Goal: Information Seeking & Learning: Learn about a topic

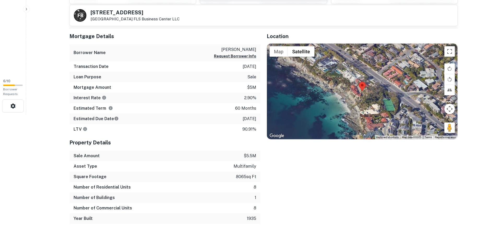
scroll to position [125, 0]
click at [121, 157] on div "Sale Amount $5.5m" at bounding box center [164, 156] width 191 height 10
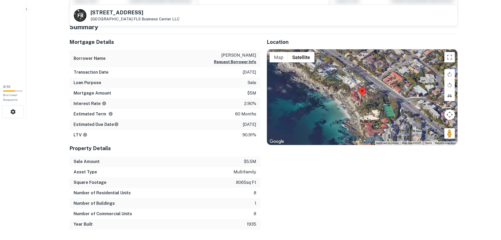
scroll to position [115, 0]
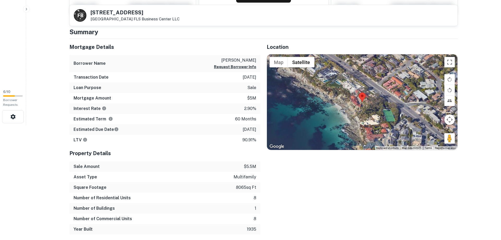
click at [51, 125] on html "Search Borrowers Contacts Saved 6 / 10 Borrower Requests Back to search F B 252…" at bounding box center [250, 5] width 501 height 240
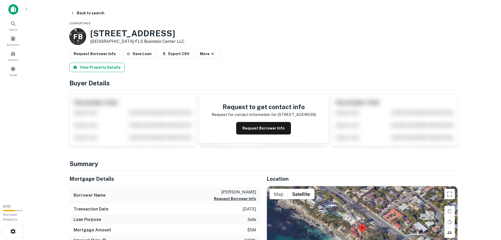
click at [102, 65] on button "View Property Details" at bounding box center [96, 67] width 55 height 9
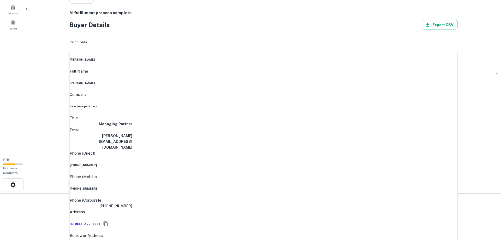
scroll to position [53, 0]
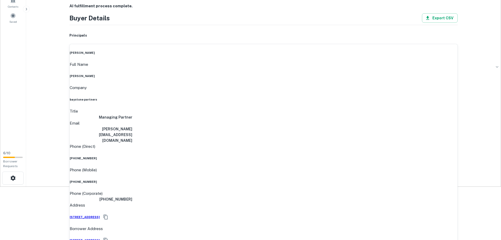
click at [240, 74] on h6 "kelly gwin" at bounding box center [264, 76] width 388 height 4
drag, startPoint x: 239, startPoint y: 69, endPoint x: 257, endPoint y: 70, distance: 18.3
click at [257, 70] on div "Full Name kelly gwin" at bounding box center [264, 69] width 388 height 17
drag, startPoint x: 207, startPoint y: 107, endPoint x: 258, endPoint y: 103, distance: 50.8
click at [258, 120] on div "Email kelly@baystonepartners.com" at bounding box center [264, 131] width 388 height 23
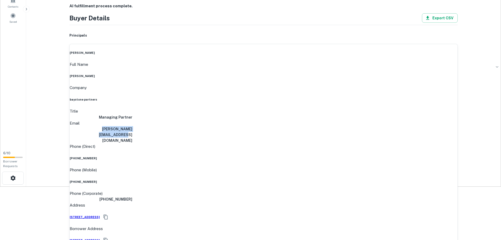
copy h6 "kelly@baystonepartners.com"
click at [161, 108] on div "Title Managing Partner" at bounding box center [264, 114] width 388 height 12
drag, startPoint x: 225, startPoint y: 80, endPoint x: 257, endPoint y: 78, distance: 32.4
click at [257, 85] on div "Company baystone partners" at bounding box center [264, 93] width 388 height 17
copy h6 "baystone partners"
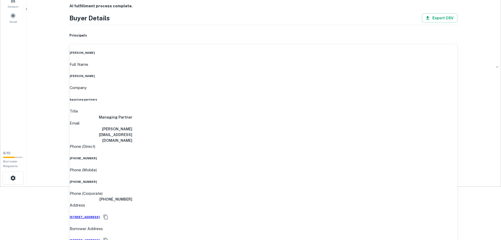
click at [326, 96] on div "kelly gwin Full Name kelly gwin Company baystone partners Title Managing Partne…" at bounding box center [263, 146] width 388 height 205
click at [25, 116] on div "Search Borrowers Contacts Saved" at bounding box center [13, 47] width 26 height 200
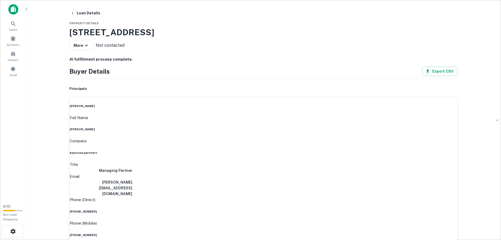
drag, startPoint x: 70, startPoint y: 32, endPoint x: 255, endPoint y: 39, distance: 185.0
click at [255, 39] on div "2529 S Coast Hwy, Laguna Beach, CA, 92651 More Not contacted **** ​" at bounding box center [263, 38] width 388 height 24
copy h3 "2529 S Coast Hwy, Laguna Beach, CA, 92651"
click at [311, 112] on div "kelly gwin Full Name kelly gwin Company baystone partners Title Managing Partne…" at bounding box center [263, 199] width 388 height 205
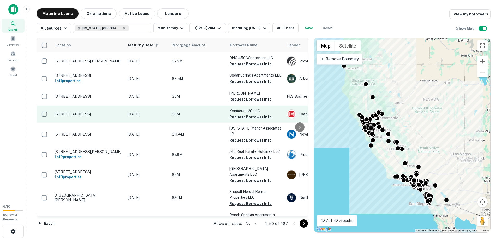
click at [80, 116] on p "[STREET_ADDRESS]" at bounding box center [89, 114] width 68 height 5
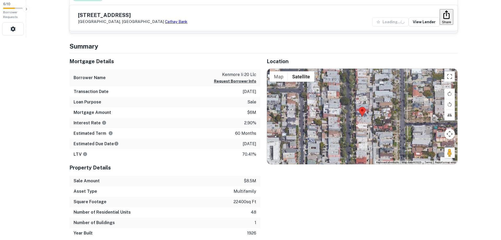
scroll to position [213, 0]
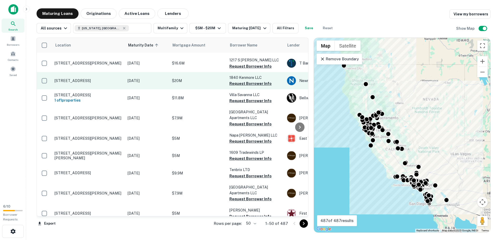
scroll to position [769, 0]
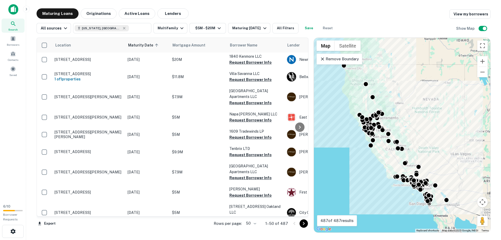
click at [253, 223] on body "Search Borrowers Contacts Saved 6 / 10 Borrower Requests Maturing Loans Origina…" at bounding box center [250, 120] width 501 height 240
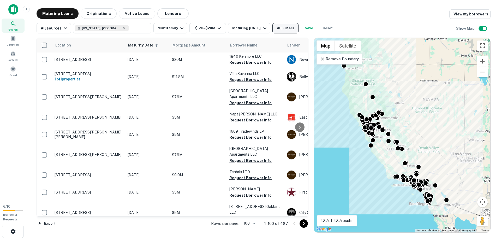
click at [286, 27] on button "All Filters" at bounding box center [286, 28] width 26 height 10
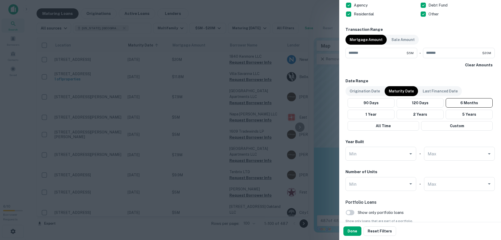
scroll to position [185, 0]
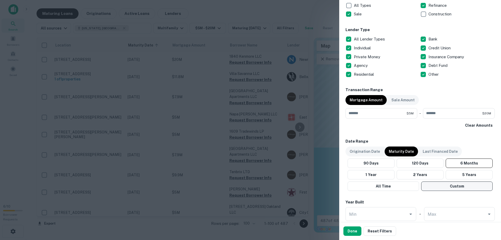
click at [443, 186] on button "Custom" at bounding box center [457, 185] width 72 height 9
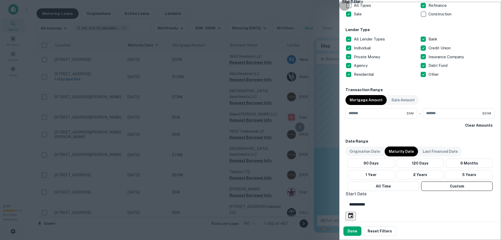
click at [354, 213] on icon "Choose date, selected date is Apr 30, 2025" at bounding box center [351, 216] width 6 height 6
click at [354, 156] on icon "Next month" at bounding box center [354, 156] width 0 height 0
click at [354, 125] on icon "Next month" at bounding box center [354, 125] width 0 height 0
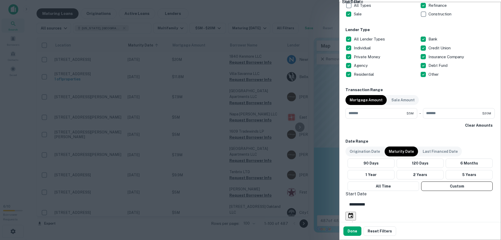
click at [354, 118] on icon "Next month" at bounding box center [354, 118] width 0 height 0
click at [404, 177] on button "20" at bounding box center [400, 179] width 8 height 5
type input "**********"
click at [434, 227] on input "**********" at bounding box center [422, 234] width 153 height 15
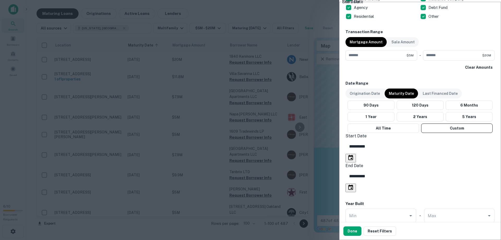
scroll to position [274, 0]
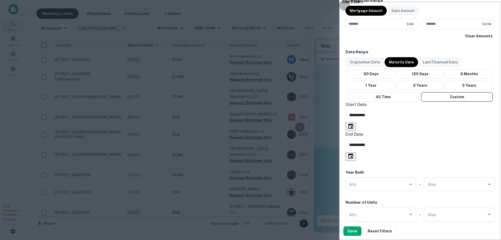
click at [354, 153] on icon "Choose date, selected date is Aug 28, 2025" at bounding box center [351, 156] width 6 height 6
click at [443, 137] on icon "Next month" at bounding box center [443, 137] width 0 height 0
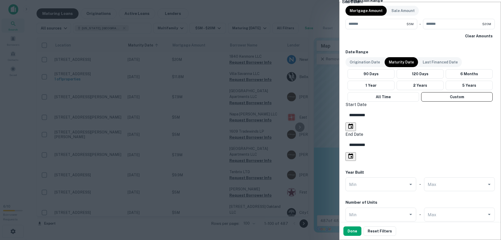
click at [443, 137] on icon "Next month" at bounding box center [443, 137] width 0 height 0
click at [443, 138] on icon "Previous month" at bounding box center [442, 139] width 2 height 3
click at [485, 176] on button "31" at bounding box center [489, 172] width 8 height 5
type input "**********"
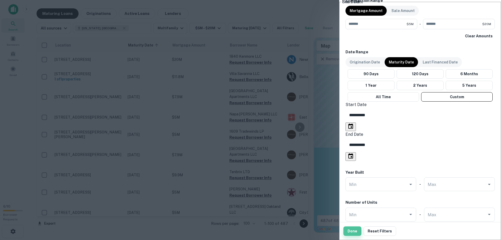
click at [351, 229] on button "Done" at bounding box center [353, 230] width 18 height 9
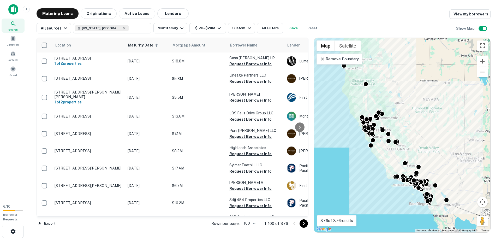
click at [19, 132] on div "Search Borrowers Contacts Saved" at bounding box center [13, 100] width 26 height 200
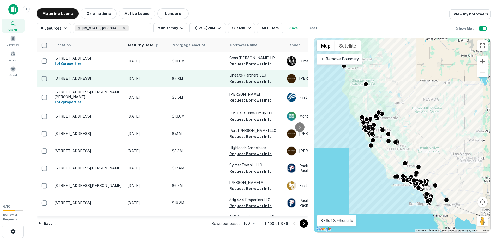
click at [59, 79] on p "457 Acalanes Dr Sunnyvale, CA94086" at bounding box center [89, 78] width 68 height 5
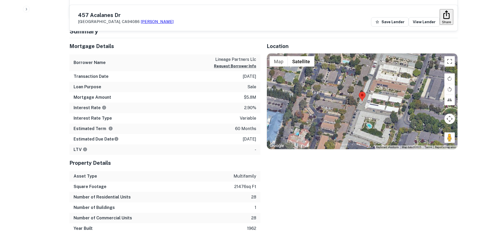
scroll to position [240, 0]
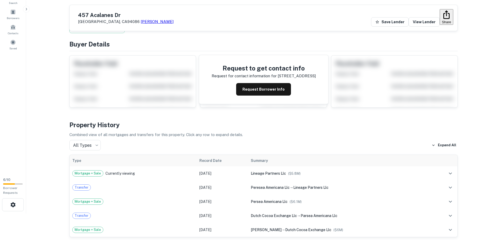
scroll to position [0, 0]
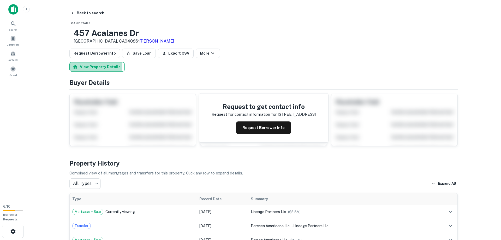
click at [95, 67] on button "View Property Details" at bounding box center [96, 66] width 55 height 9
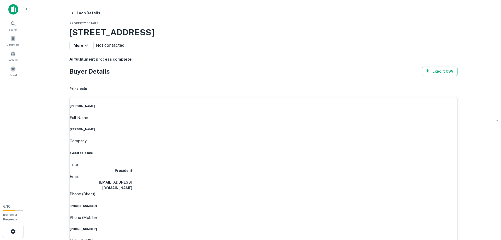
drag, startPoint x: 229, startPoint y: 122, endPoint x: 268, endPoint y: 122, distance: 39.4
click at [268, 122] on div "catherine oyster Full Name catherine oyster Company oyster holdings Title Presi…" at bounding box center [263, 196] width 388 height 199
copy h6 "catherine oyster"
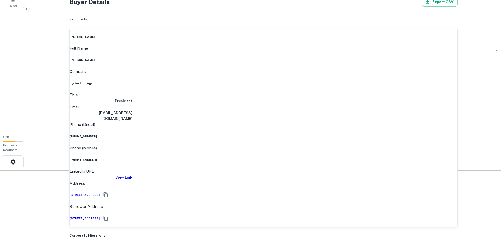
scroll to position [80, 0]
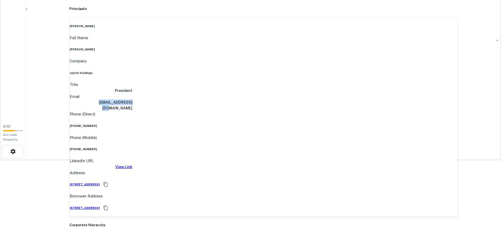
drag, startPoint x: 221, startPoint y: 79, endPoint x: 258, endPoint y: 81, distance: 37.1
click at [258, 93] on div "Email ceocalus@yahoo.com" at bounding box center [264, 102] width 388 height 18
copy h6 "ceocalus@yahoo.com"
drag, startPoint x: 229, startPoint y: 91, endPoint x: 257, endPoint y: 93, distance: 28.3
click at [257, 111] on div "Phone (Direct) (650) 529-9952" at bounding box center [264, 119] width 388 height 17
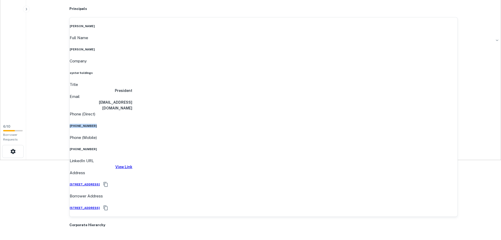
copy h6 "(650) 529-9952"
drag, startPoint x: 230, startPoint y: 104, endPoint x: 261, endPoint y: 108, distance: 30.8
click at [261, 134] on div "Phone (Mobile) (650) 619-0651" at bounding box center [264, 142] width 388 height 17
copy h6 "(650) 619-0651"
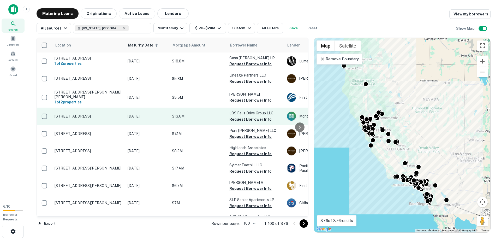
click at [65, 114] on p "1815 Los Feliz Dr Thousand Oaks, CA91362" at bounding box center [89, 116] width 68 height 5
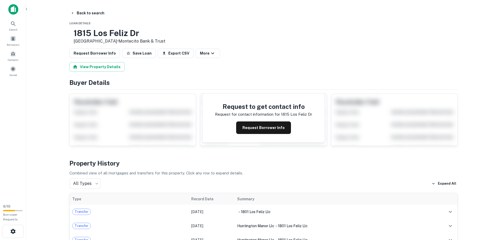
click at [0, 216] on div "6 / 10 Borrower Requests" at bounding box center [13, 212] width 26 height 25
click at [67, 116] on div "Placeholder Field Display Field Another placeholder field and text Display Fiel…" at bounding box center [130, 118] width 131 height 56
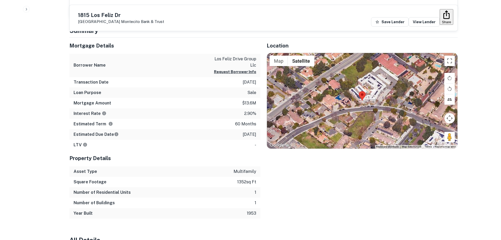
scroll to position [280, 0]
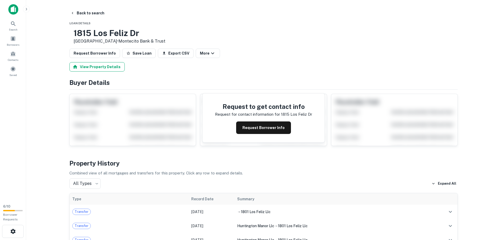
click at [96, 66] on button "View Property Details" at bounding box center [96, 66] width 55 height 9
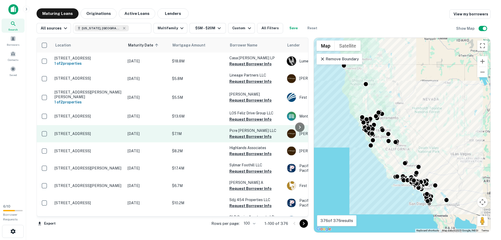
click at [64, 131] on p "304 Rossmore Ave Los Angeles, CA90004" at bounding box center [89, 133] width 68 height 5
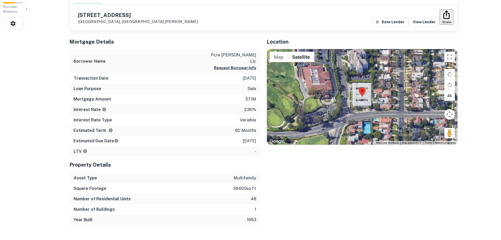
scroll to position [199, 0]
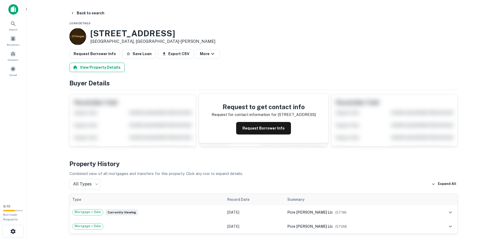
click at [91, 68] on button "View Property Details" at bounding box center [96, 67] width 55 height 9
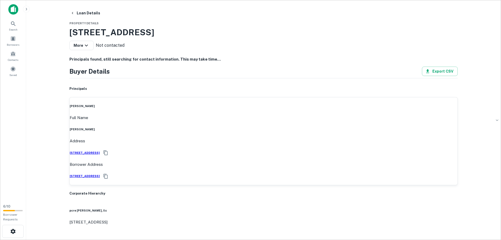
click at [53, 91] on main "Loan Details Property Details 304 Rossmore Ave, Los Angeles, CA, 90004 More Not…" at bounding box center [263, 120] width 475 height 240
click at [42, 109] on main "Loan Details Property Details 304 Rossmore Ave, Los Angeles, CA, 90004 More Not…" at bounding box center [263, 120] width 475 height 240
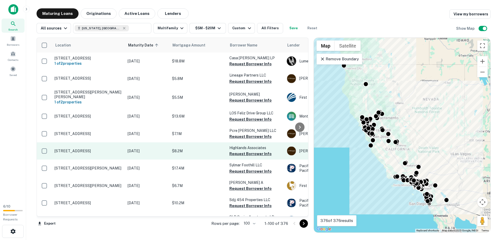
click at [76, 149] on p "[STREET_ADDRESS]" at bounding box center [89, 151] width 68 height 5
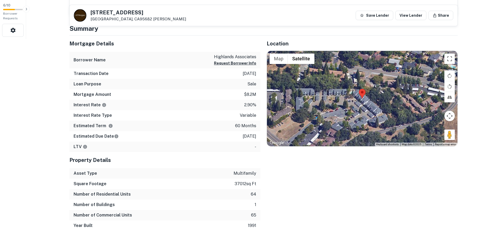
scroll to position [200, 0]
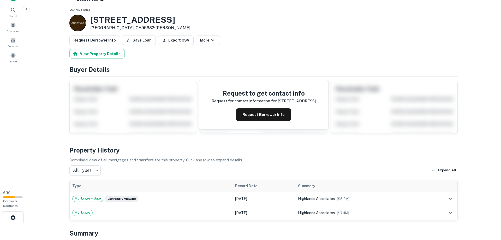
scroll to position [0, 0]
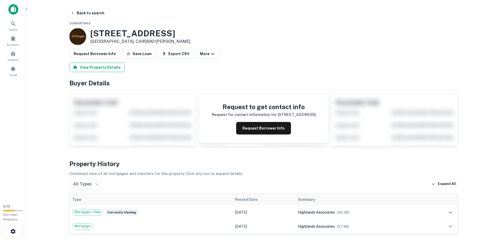
click at [86, 66] on button "View Property Details" at bounding box center [96, 67] width 55 height 9
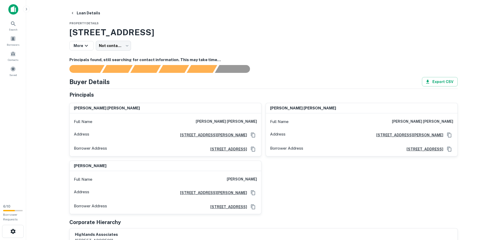
click at [42, 37] on main "Loan Details Property Details 2600 Knollwood Ct, Cameron Park, CA, 95682 More N…" at bounding box center [263, 120] width 475 height 240
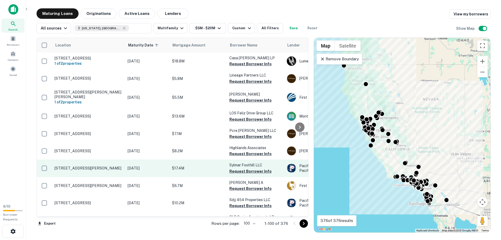
click at [68, 166] on p "[STREET_ADDRESS][PERSON_NAME]" at bounding box center [89, 168] width 68 height 5
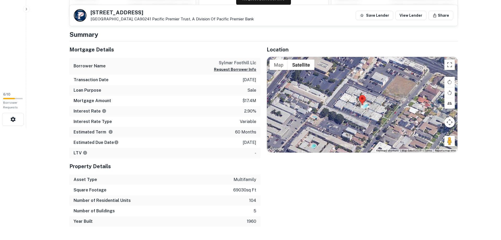
scroll to position [117, 0]
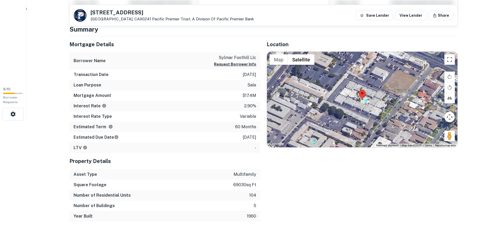
click at [40, 123] on html "Search Borrowers Contacts Saved 6 / 10 Borrower Requests Back to search 10237 W…" at bounding box center [250, 3] width 501 height 240
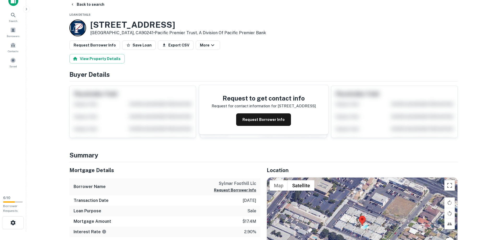
scroll to position [0, 0]
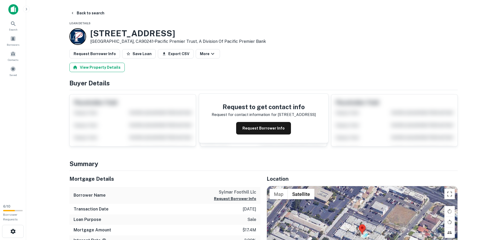
click at [93, 66] on button "View Property Details" at bounding box center [96, 67] width 55 height 9
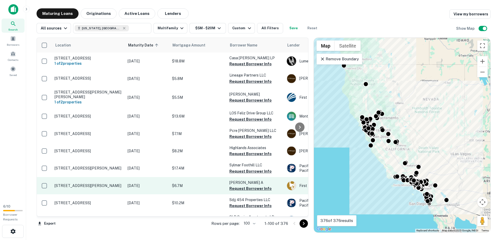
click at [69, 183] on p "[STREET_ADDRESS][PERSON_NAME]" at bounding box center [89, 185] width 68 height 5
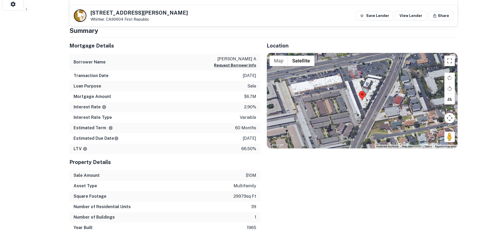
scroll to position [229, 0]
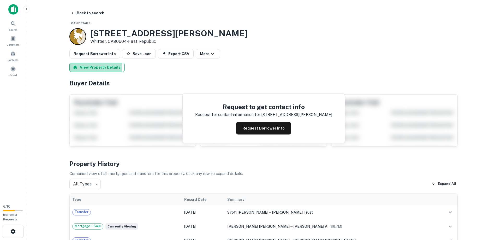
click at [87, 67] on button "View Property Details" at bounding box center [96, 67] width 55 height 9
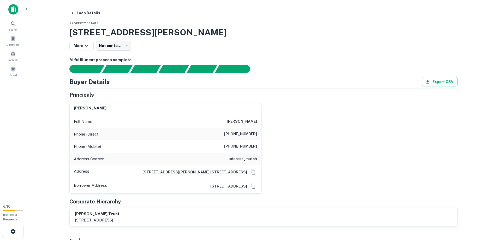
drag, startPoint x: 229, startPoint y: 122, endPoint x: 259, endPoint y: 121, distance: 30.3
click at [259, 121] on div "Full Name stanley a. sirott" at bounding box center [166, 121] width 192 height 13
copy h6 "stanley a. sirott"
click at [50, 119] on main "Loan Details Property Details 11445 Santa Gertrudes Ave, Whittier, CA, 90604 Mo…" at bounding box center [263, 120] width 475 height 240
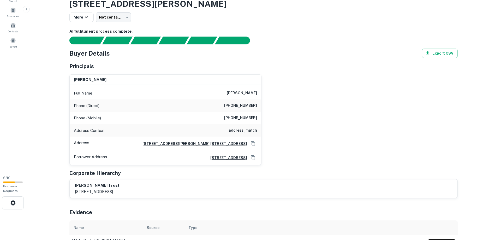
scroll to position [53, 0]
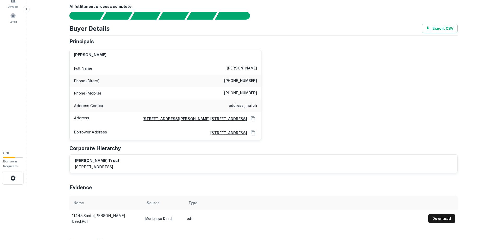
click at [84, 220] on td "11445 santa gertrudes - deed.pdf" at bounding box center [105, 218] width 73 height 17
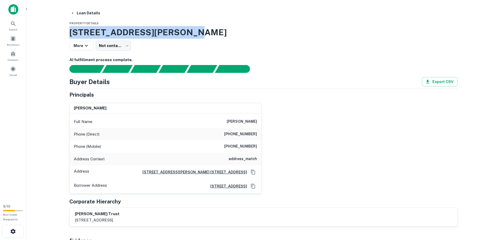
drag, startPoint x: 70, startPoint y: 32, endPoint x: 177, endPoint y: 33, distance: 106.5
click at [177, 33] on h3 "11445 Santa Gertrudes Ave, Whittier, CA, 90604" at bounding box center [263, 32] width 388 height 13
copy h3 "11445 Santa Gertrudes Ave"
drag, startPoint x: 228, startPoint y: 121, endPoint x: 260, endPoint y: 126, distance: 31.9
click at [260, 126] on div "Full Name stanley a. sirott" at bounding box center [166, 121] width 192 height 13
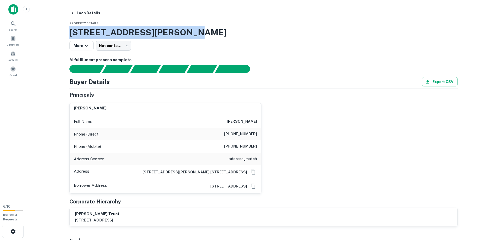
copy h6 "stanley a. sirott"
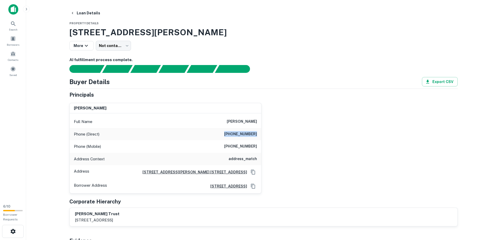
drag, startPoint x: 229, startPoint y: 134, endPoint x: 260, endPoint y: 134, distance: 30.8
click at [260, 134] on div "Phone (Direct) (626) 449-4134" at bounding box center [166, 134] width 192 height 13
copy h6 "(626) 449-4134"
drag, startPoint x: 230, startPoint y: 146, endPoint x: 261, endPoint y: 151, distance: 31.1
click at [261, 151] on div "Phone (Mobile) (949) 212-7547" at bounding box center [166, 146] width 192 height 13
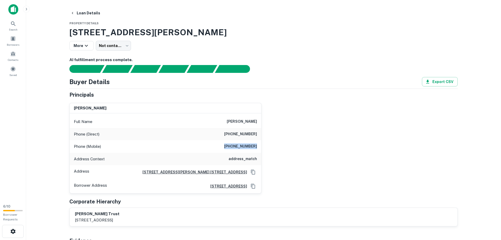
copy h6 "(949) 212-7547"
click at [299, 96] on div "Principals" at bounding box center [263, 95] width 388 height 8
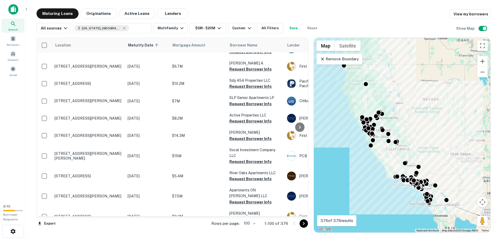
scroll to position [125, 0]
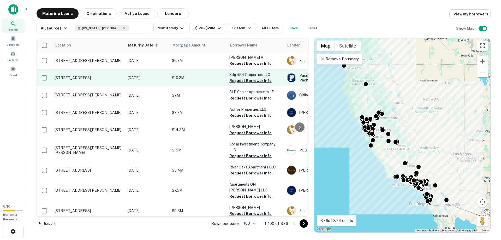
click at [73, 75] on p "[STREET_ADDRESS]" at bounding box center [89, 77] width 68 height 5
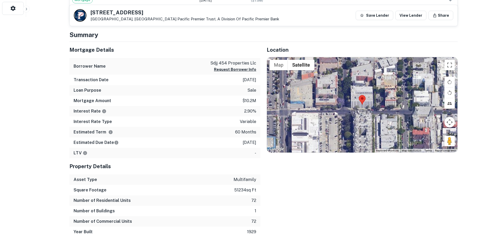
scroll to position [228, 0]
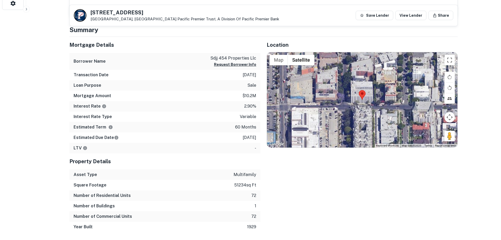
click at [63, 208] on div "Mortgage Details Borrower Name sdjj 454 properties llc Request Borrower Info Tr…" at bounding box center [161, 135] width 197 height 196
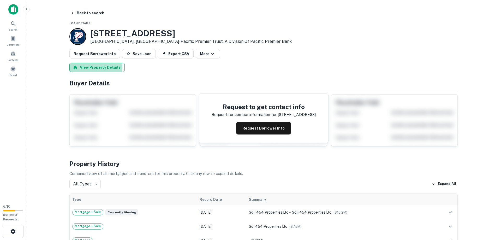
click at [90, 67] on button "View Property Details" at bounding box center [96, 67] width 55 height 9
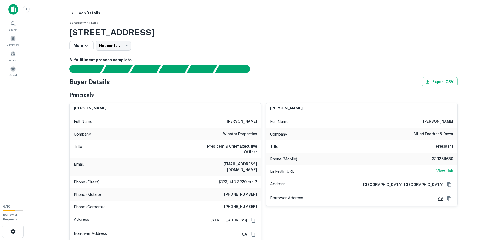
drag, startPoint x: 222, startPoint y: 122, endPoint x: 257, endPoint y: 122, distance: 34.7
click at [257, 122] on div "Full Name jonathan z. wintner" at bounding box center [166, 121] width 192 height 13
copy h6 "jonathan z. wintner"
drag, startPoint x: 201, startPoint y: 160, endPoint x: 258, endPoint y: 163, distance: 57.5
click at [258, 163] on div "Email jwintner@winstarproperties.com" at bounding box center [166, 167] width 192 height 18
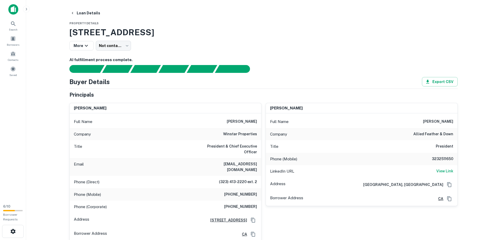
copy h6 "jwintner@winstarproperties.com"
drag, startPoint x: 219, startPoint y: 172, endPoint x: 259, endPoint y: 172, distance: 39.9
click at [259, 176] on div "Phone (Direct) (323) 413-2220 ext. 2" at bounding box center [166, 182] width 192 height 13
copy h6 "(323) 413-2220 ext. 2"
drag, startPoint x: 229, startPoint y: 184, endPoint x: 261, endPoint y: 189, distance: 32.5
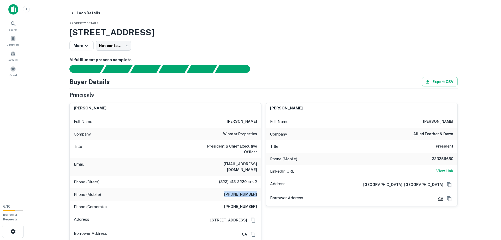
click at [261, 189] on div "Phone (Mobile) (323) 839-5364" at bounding box center [166, 194] width 192 height 13
copy h6 "(323) 839-5364"
click at [102, 106] on h6 "jonathan z. wintner" at bounding box center [90, 108] width 33 height 6
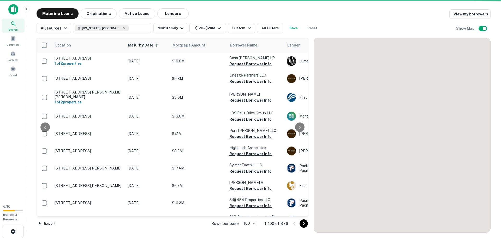
scroll to position [125, 0]
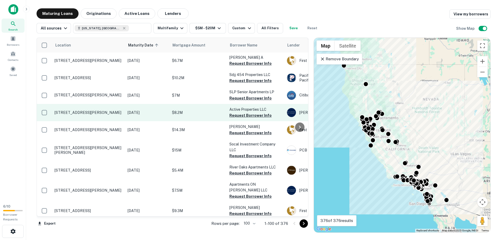
click at [67, 110] on p "[STREET_ADDRESS][PERSON_NAME]" at bounding box center [89, 112] width 68 height 5
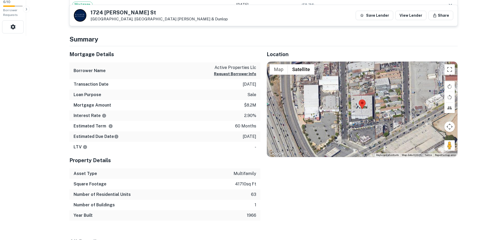
scroll to position [213, 0]
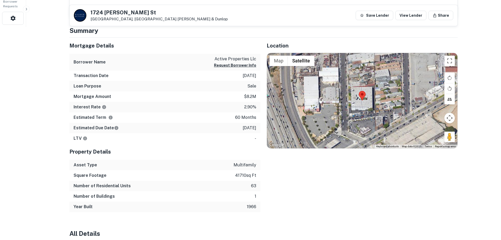
drag, startPoint x: 44, startPoint y: 190, endPoint x: 50, endPoint y: 185, distance: 8.5
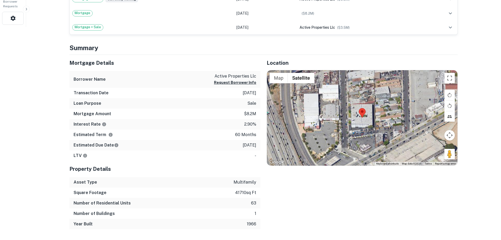
scroll to position [0, 0]
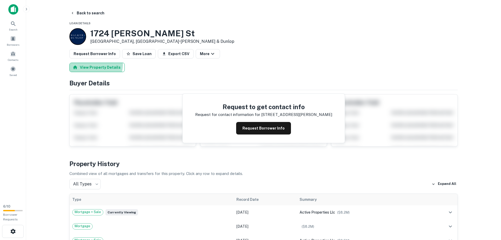
click at [92, 64] on button "View Property Details" at bounding box center [96, 67] width 55 height 9
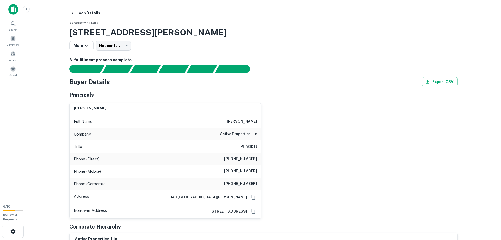
drag, startPoint x: 229, startPoint y: 121, endPoint x: 258, endPoint y: 116, distance: 29.7
click at [258, 116] on div "Full Name timothy hopkins" at bounding box center [166, 121] width 192 height 13
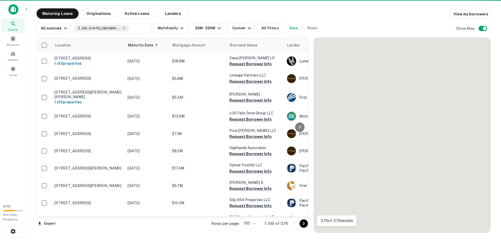
scroll to position [125, 0]
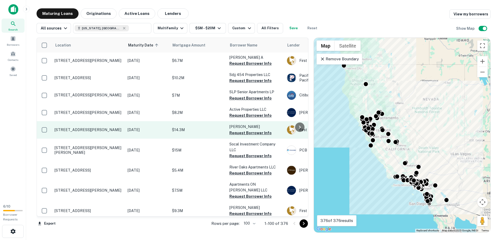
click at [63, 127] on p "1524 Hill Rd Novato, CA94947" at bounding box center [89, 129] width 68 height 5
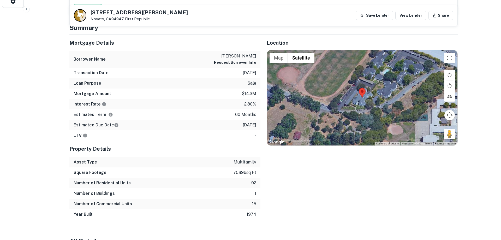
scroll to position [228, 0]
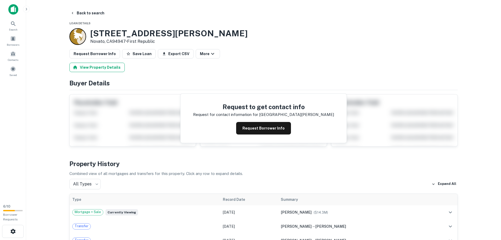
click at [96, 69] on button "View Property Details" at bounding box center [96, 67] width 55 height 9
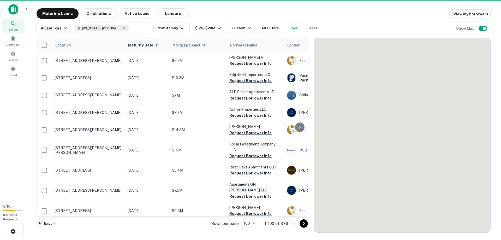
scroll to position [125, 0]
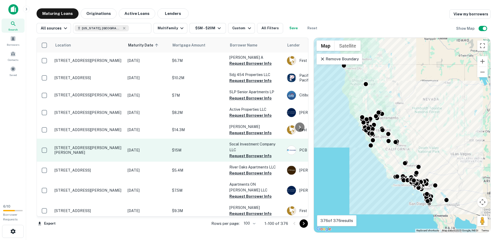
click at [64, 146] on p "153 San Vicente Blvd Santa Monica, CA90402" at bounding box center [89, 149] width 68 height 9
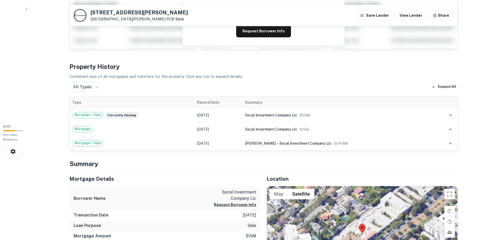
scroll to position [213, 0]
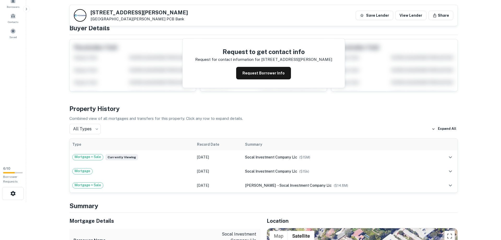
scroll to position [0, 0]
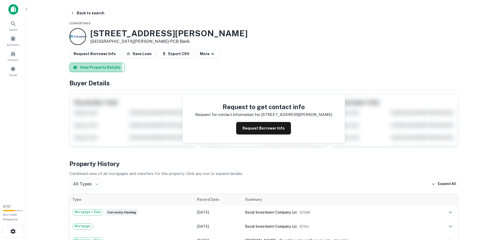
click at [93, 67] on button "View Property Details" at bounding box center [96, 67] width 55 height 9
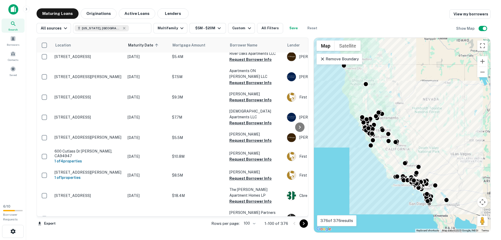
scroll to position [227, 0]
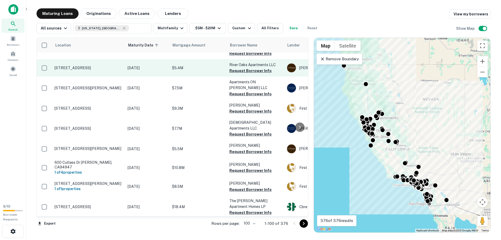
click at [75, 66] on p "1030 Broadway Chula Vista, CA91911" at bounding box center [89, 68] width 68 height 5
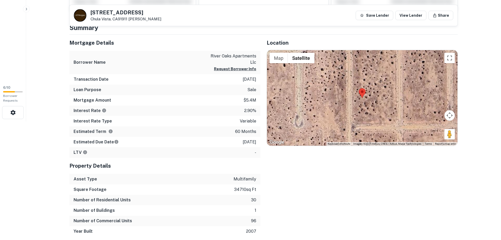
scroll to position [117, 0]
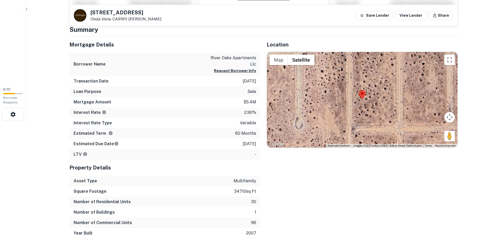
click at [36, 123] on html "Search Borrowers Contacts Saved 6 / 10 Borrower Requests Back to search 1030 Br…" at bounding box center [250, 3] width 501 height 240
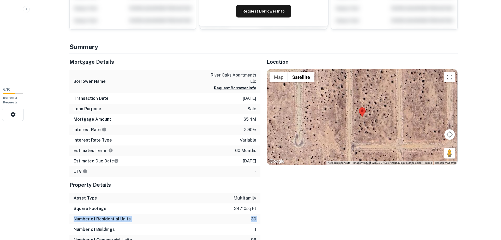
scroll to position [0, 0]
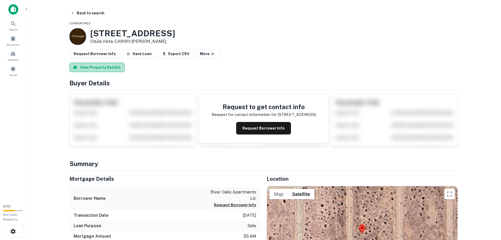
click at [99, 67] on button "View Property Details" at bounding box center [96, 67] width 55 height 9
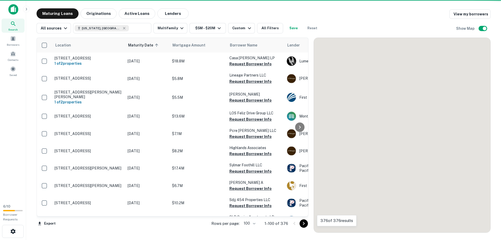
scroll to position [227, 0]
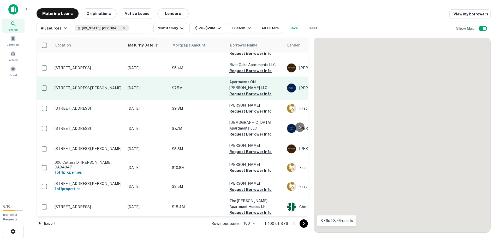
click at [70, 85] on td "[STREET_ADDRESS][PERSON_NAME]" at bounding box center [88, 87] width 73 height 23
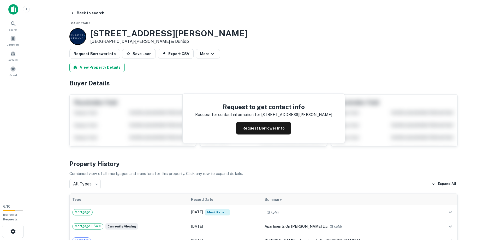
click at [92, 68] on button "View Property Details" at bounding box center [96, 67] width 55 height 9
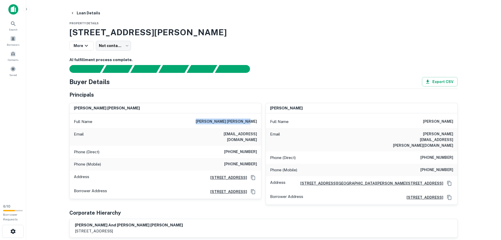
drag, startPoint x: 212, startPoint y: 123, endPoint x: 257, endPoint y: 119, distance: 45.1
click at [257, 119] on div "Full Name sheila cox angstenberger" at bounding box center [166, 121] width 192 height 13
drag, startPoint x: 221, startPoint y: 134, endPoint x: 257, endPoint y: 137, distance: 36.4
click at [257, 137] on div "Email sangsten@gmail.com" at bounding box center [166, 137] width 192 height 18
click at [231, 149] on h6 "(415) 566-0707" at bounding box center [240, 152] width 33 height 6
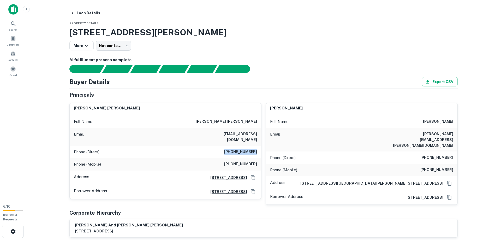
drag, startPoint x: 230, startPoint y: 146, endPoint x: 259, endPoint y: 148, distance: 29.6
click at [259, 148] on div "Phone (Direct) (415) 566-0707" at bounding box center [166, 152] width 192 height 13
drag, startPoint x: 230, startPoint y: 158, endPoint x: 258, endPoint y: 160, distance: 28.0
click at [258, 160] on div "Phone (Mobile) (415) 341-2340" at bounding box center [166, 164] width 192 height 13
click at [61, 144] on main "Loan Details Property Details 115 Gough St, San Francisco, CA, 94102 More Not c…" at bounding box center [263, 120] width 475 height 240
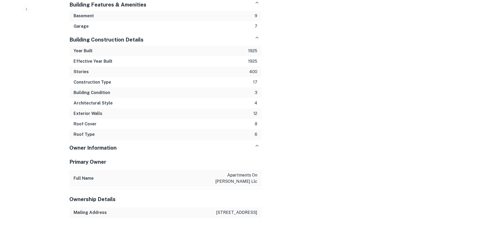
scroll to position [799, 0]
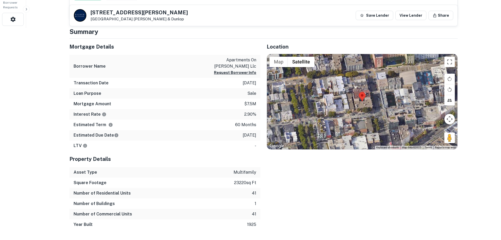
scroll to position [211, 0]
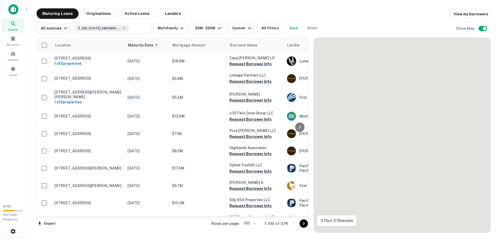
scroll to position [227, 0]
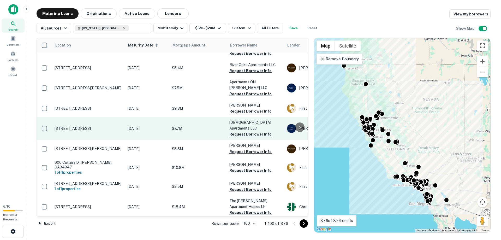
click at [64, 126] on p "4076 17th St San Francisco, CA94114" at bounding box center [89, 128] width 68 height 5
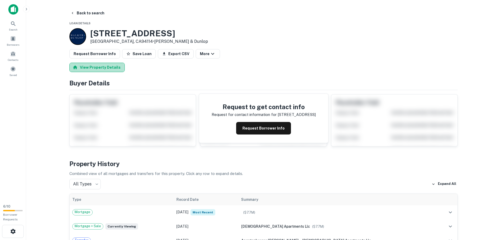
click at [98, 66] on button "View Property Details" at bounding box center [96, 67] width 55 height 9
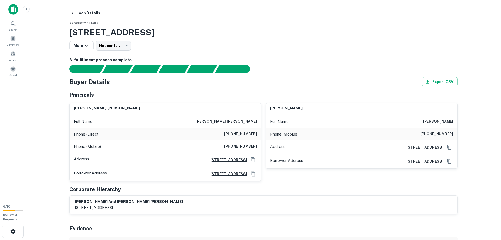
drag, startPoint x: 72, startPoint y: 32, endPoint x: 220, endPoint y: 40, distance: 148.8
click at [220, 40] on div "4076 17th St, San Francisco, CA, 94114 More Not contacted **** ​" at bounding box center [263, 38] width 388 height 25
click at [223, 32] on h3 "4076 17th St, San Francisco, CA, 94114" at bounding box center [263, 32] width 388 height 13
click at [55, 163] on main "Loan Details Property Details 4076 17th St, San Francisco, CA, 94114 More Not c…" at bounding box center [263, 120] width 475 height 240
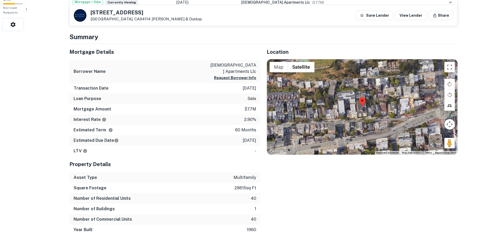
scroll to position [213, 0]
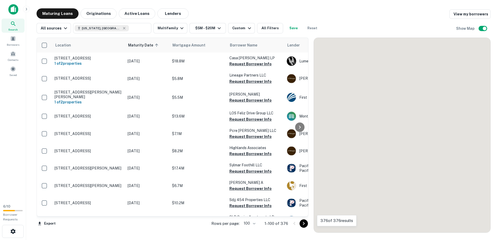
scroll to position [227, 0]
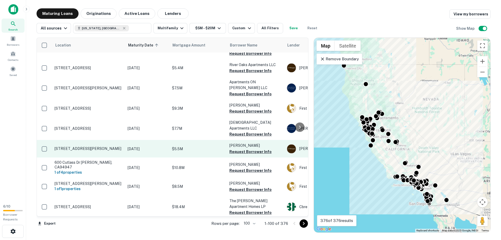
click at [77, 146] on p "2077 Charle St Costa Mesa, CA92627" at bounding box center [89, 148] width 68 height 5
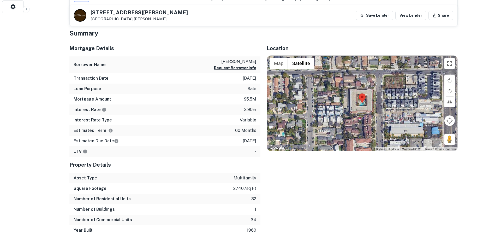
scroll to position [229, 0]
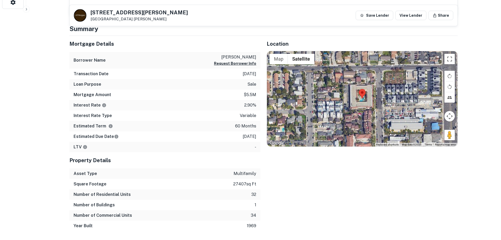
drag, startPoint x: 30, startPoint y: 203, endPoint x: 48, endPoint y: 161, distance: 45.6
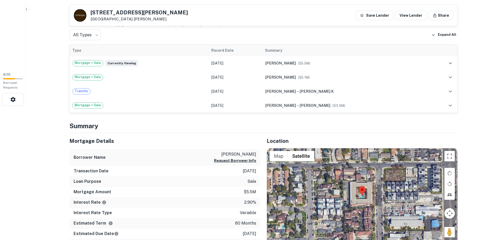
scroll to position [0, 0]
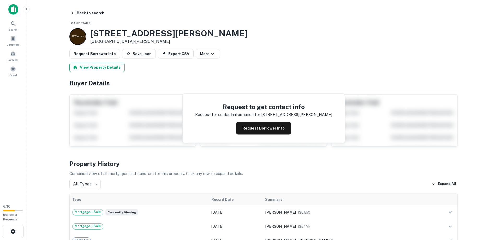
click at [92, 67] on button "View Property Details" at bounding box center [96, 67] width 55 height 9
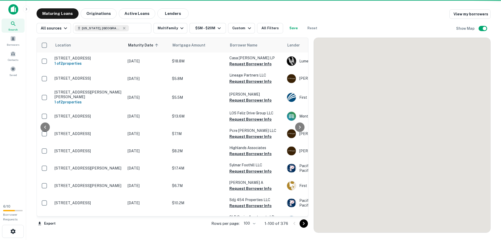
scroll to position [227, 0]
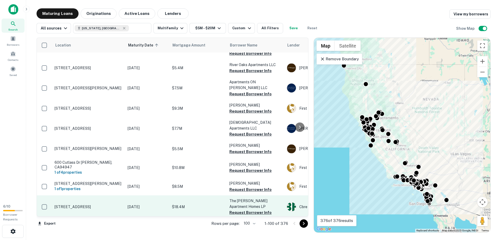
click at [78, 204] on p "1050 Meadow Lake Dr Vista, CA92084" at bounding box center [89, 206] width 68 height 5
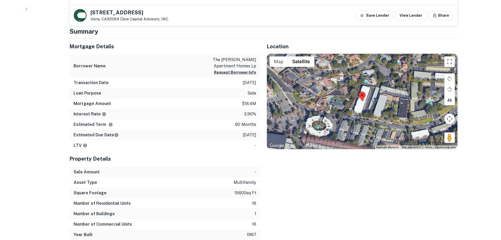
scroll to position [270, 0]
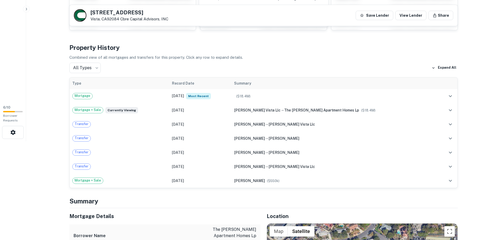
scroll to position [0, 0]
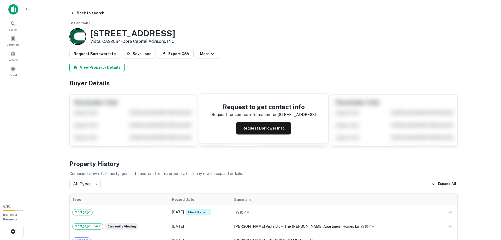
click at [95, 70] on button "View Property Details" at bounding box center [96, 67] width 55 height 9
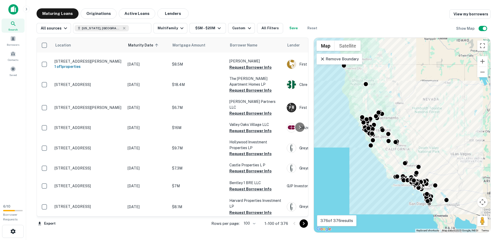
scroll to position [361, 0]
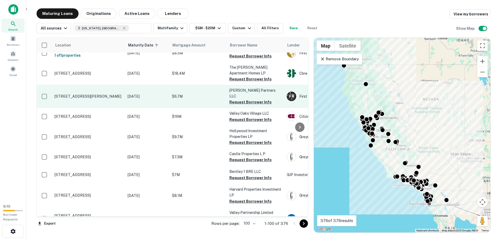
click at [91, 94] on p "911 S Webster Ave Anaheim, CA92804" at bounding box center [89, 96] width 68 height 5
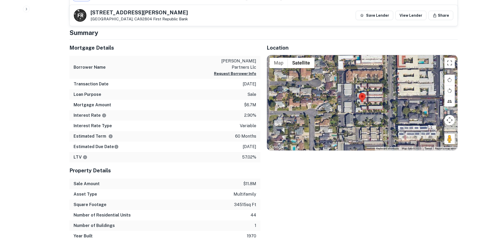
scroll to position [270, 0]
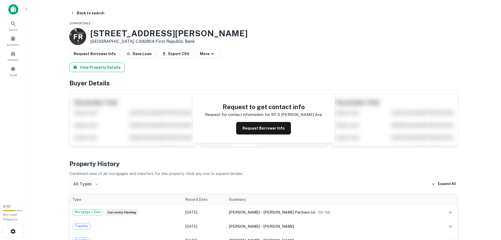
click at [91, 65] on button "View Property Details" at bounding box center [96, 67] width 55 height 9
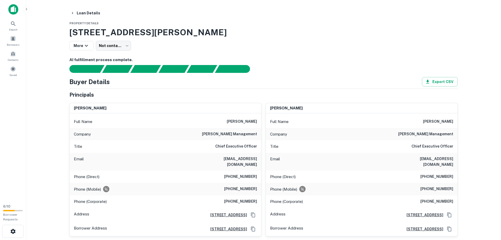
scroll to position [27, 0]
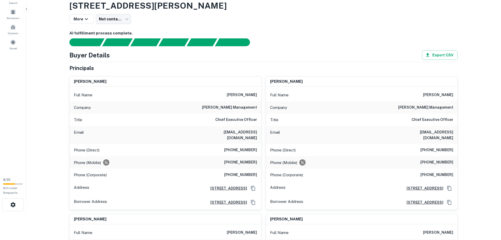
drag, startPoint x: 222, startPoint y: 95, endPoint x: 258, endPoint y: 95, distance: 36.3
click at [258, 95] on div "Full Name ernest w. schroeder" at bounding box center [166, 95] width 192 height 13
drag, startPoint x: 196, startPoint y: 131, endPoint x: 260, endPoint y: 136, distance: 64.6
click at [260, 136] on div "Email ernie@schroederinvestmentpartners.com" at bounding box center [166, 135] width 192 height 18
drag, startPoint x: 231, startPoint y: 151, endPoint x: 258, endPoint y: 148, distance: 27.9
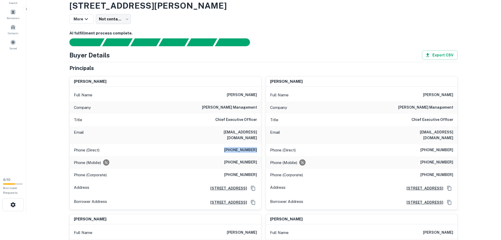
click at [258, 148] on div "Phone (Direct) (949) 281-1014" at bounding box center [166, 150] width 192 height 13
drag, startPoint x: 229, startPoint y: 176, endPoint x: 257, endPoint y: 175, distance: 28.5
click at [257, 175] on div "Phone (Corporate) (949) 675-4900" at bounding box center [166, 175] width 192 height 13
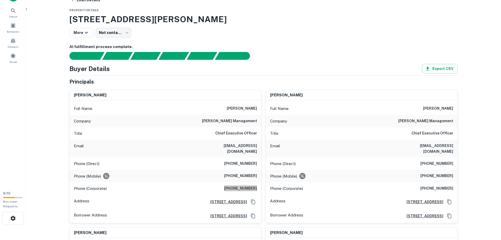
scroll to position [0, 0]
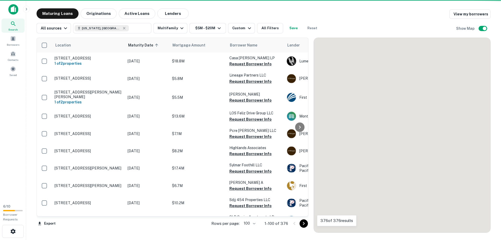
scroll to position [361, 0]
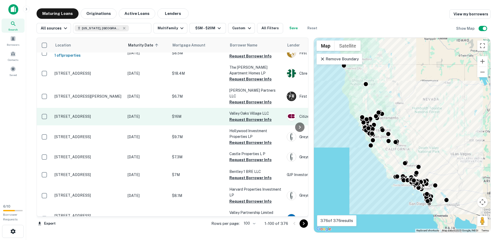
click at [84, 114] on p "24700 Valley St Newhall, CA91321" at bounding box center [89, 116] width 68 height 5
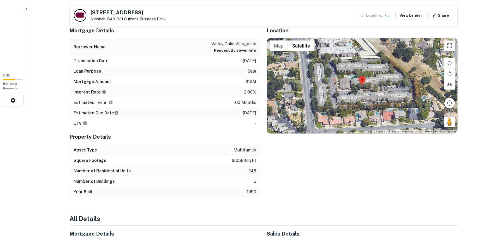
scroll to position [133, 0]
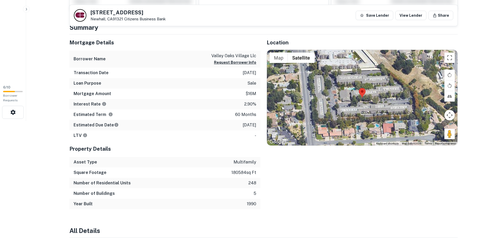
scroll to position [116, 0]
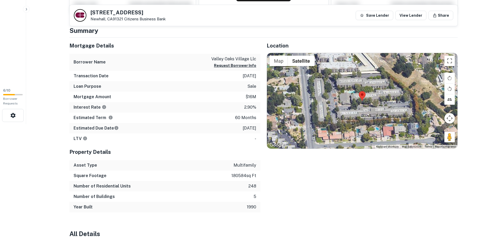
click at [65, 200] on div "Mortgage Details Borrower Name valley oaks village llc Request Borrower Info Tr…" at bounding box center [161, 125] width 197 height 175
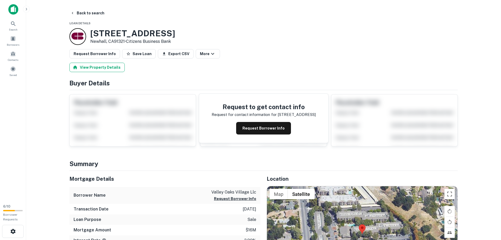
click at [97, 68] on button "View Property Details" at bounding box center [96, 67] width 55 height 9
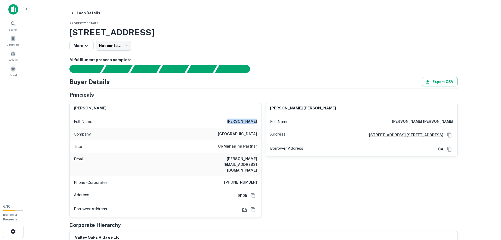
drag, startPoint x: 236, startPoint y: 123, endPoint x: 258, endPoint y: 122, distance: 22.2
click at [258, 122] on div "Full Name kristina bell" at bounding box center [166, 121] width 192 height 13
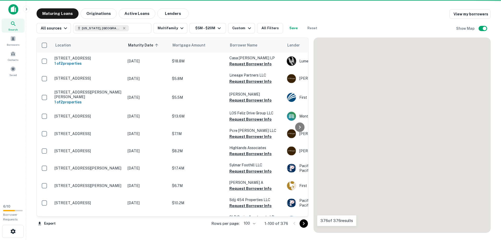
scroll to position [361, 0]
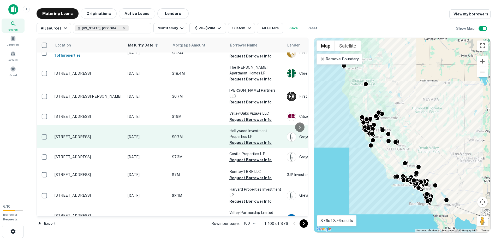
click at [68, 134] on p "6633 Yucca Los Angeles, CA90028" at bounding box center [89, 136] width 68 height 5
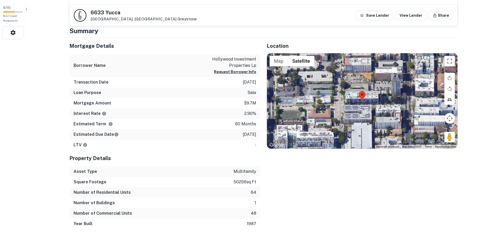
scroll to position [195, 0]
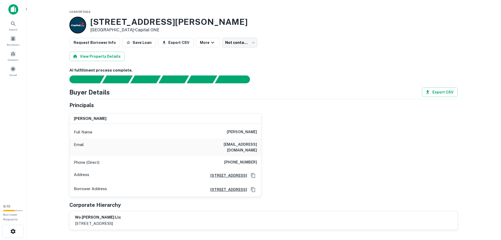
click at [45, 84] on main "Loan Details [STREET_ADDRESS][PERSON_NAME] • Capital ONE Request Borrower Info …" at bounding box center [263, 120] width 475 height 240
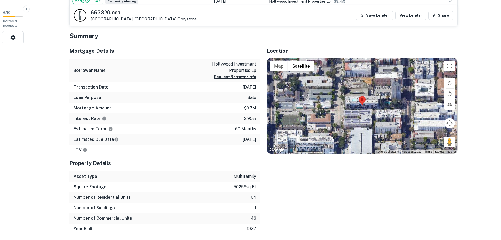
scroll to position [194, 0]
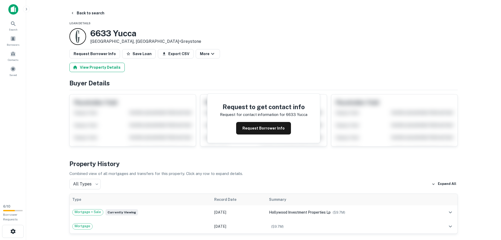
click at [88, 68] on button "View Property Details" at bounding box center [96, 67] width 55 height 9
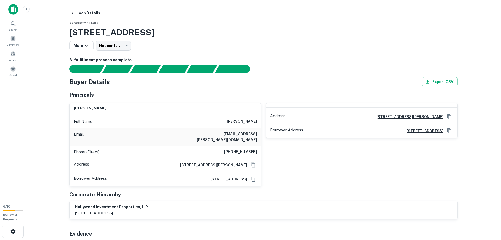
drag, startPoint x: 228, startPoint y: 122, endPoint x: 261, endPoint y: 123, distance: 32.9
click at [261, 123] on div "Full Name kamiar r torbati" at bounding box center [166, 121] width 192 height 13
copy h6 "kamiar r torbati"
drag, startPoint x: 227, startPoint y: 134, endPoint x: 258, endPoint y: 135, distance: 31.6
click at [258, 135] on div "Email elan@torbati.com" at bounding box center [166, 137] width 192 height 18
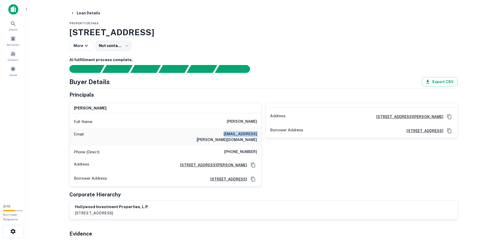
copy h6 "elan@torbati.com"
drag, startPoint x: 231, startPoint y: 147, endPoint x: 258, endPoint y: 145, distance: 27.2
click at [258, 146] on div "Phone (Direct) (310) 420-0001" at bounding box center [166, 152] width 192 height 13
copy h6 "(310) 420-0001"
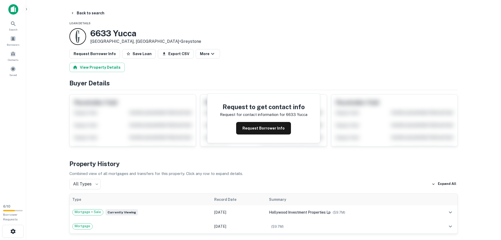
click at [54, 20] on main "Back to search Loan Details 6633 Yucca Los Angeles, CA90028 • Greystone Request…" at bounding box center [263, 120] width 475 height 240
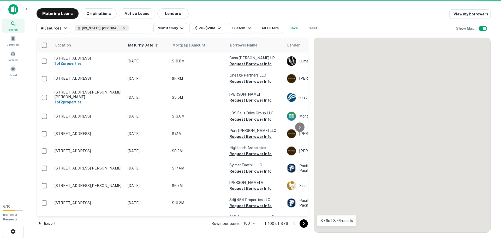
scroll to position [361, 0]
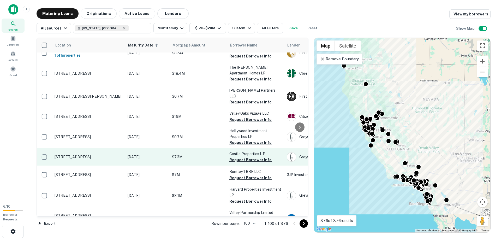
click at [65, 155] on p "[STREET_ADDRESS]" at bounding box center [89, 157] width 68 height 5
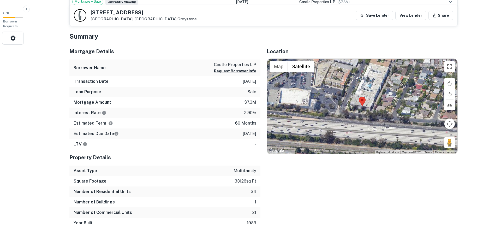
scroll to position [201, 0]
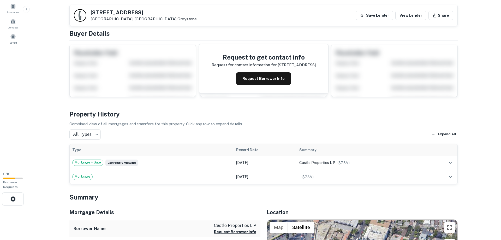
scroll to position [15, 0]
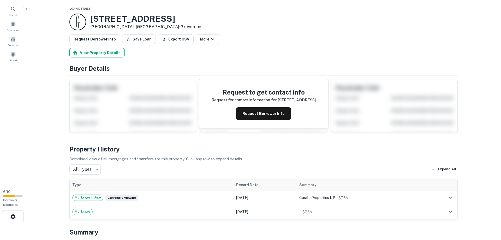
click at [93, 52] on button "View Property Details" at bounding box center [96, 52] width 55 height 9
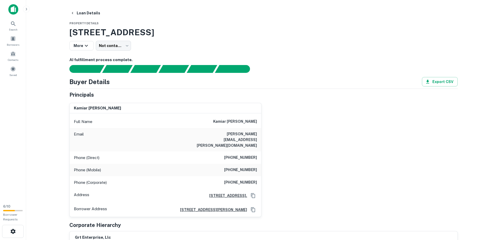
click at [52, 105] on main "Loan Details Property Details 3344 Castle Heights Ave, Los Angeles, CA, 90034 M…" at bounding box center [263, 120] width 475 height 240
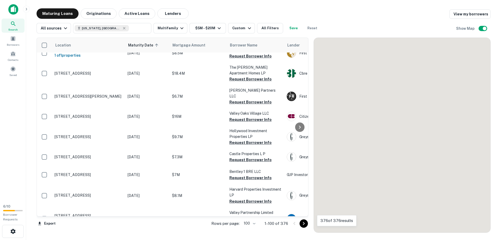
scroll to position [361, 0]
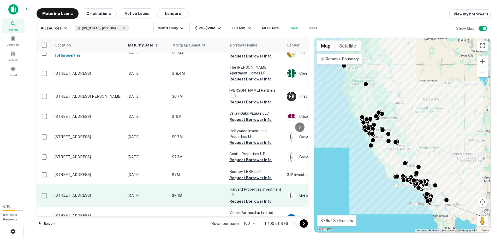
click at [63, 193] on p "[STREET_ADDRESS]" at bounding box center [89, 195] width 68 height 5
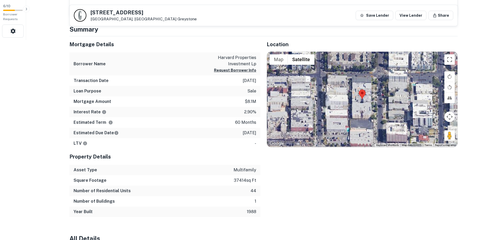
scroll to position [199, 0]
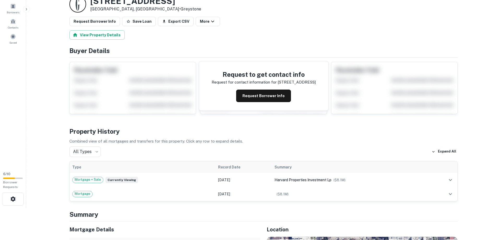
scroll to position [0, 0]
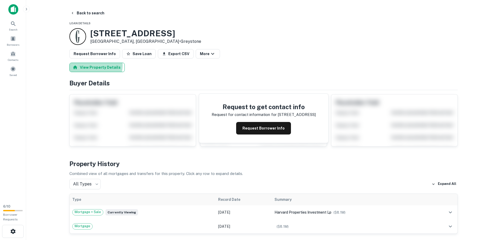
click at [95, 66] on button "View Property Details" at bounding box center [96, 67] width 55 height 9
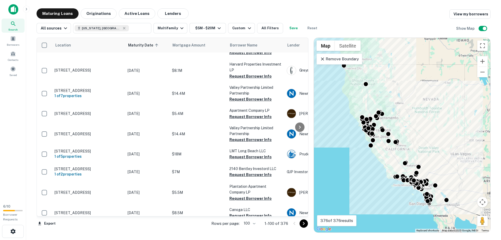
scroll to position [497, 0]
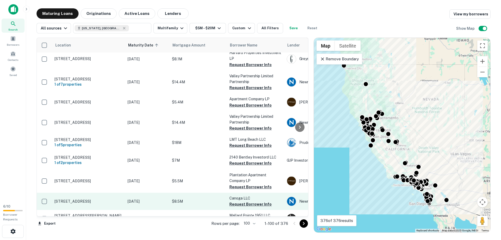
click at [66, 199] on p "[STREET_ADDRESS]" at bounding box center [89, 201] width 68 height 5
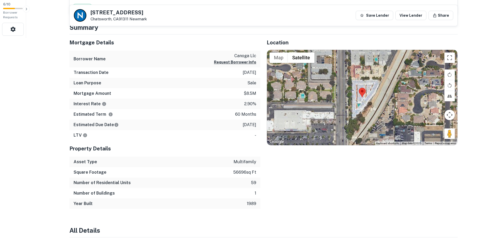
scroll to position [201, 0]
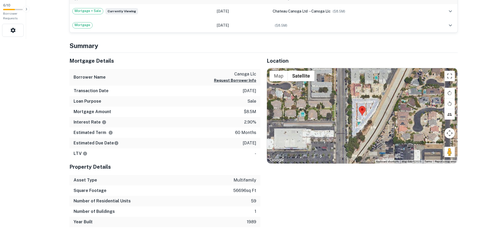
scroll to position [0, 0]
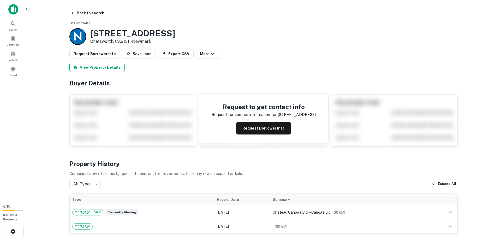
click at [97, 69] on button "View Property Details" at bounding box center [96, 67] width 55 height 9
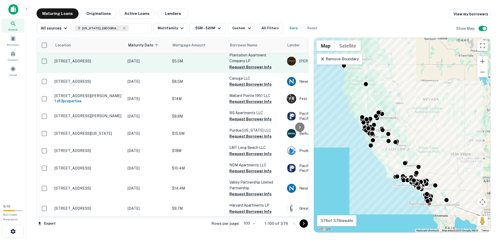
scroll to position [646, 0]
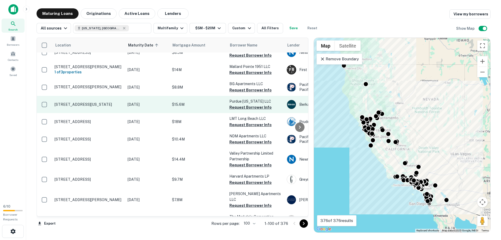
click at [78, 102] on p "[STREET_ADDRESS][US_STATE]" at bounding box center [89, 104] width 68 height 5
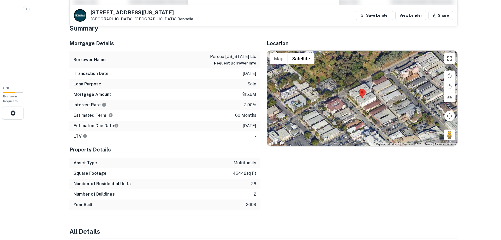
scroll to position [116, 0]
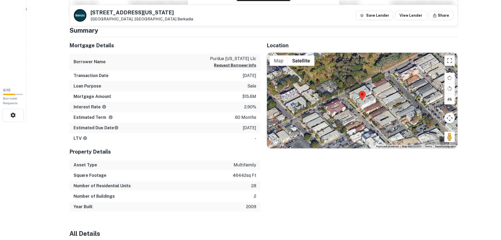
click at [24, 124] on html "Search Borrowers Contacts Saved 6 / 10 Borrower Requests Back to search 11364 O…" at bounding box center [250, 4] width 501 height 240
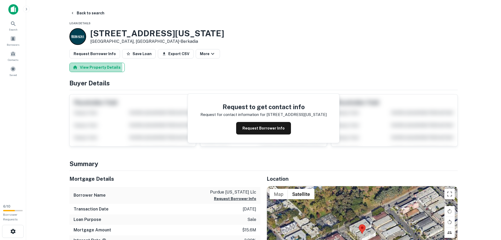
click at [88, 68] on button "View Property Details" at bounding box center [96, 67] width 55 height 9
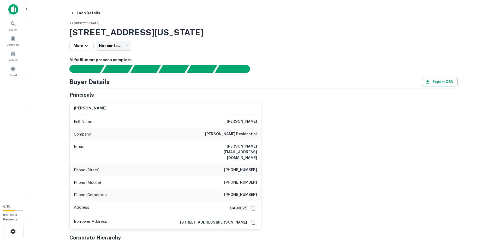
drag, startPoint x: 230, startPoint y: 121, endPoint x: 259, endPoint y: 120, distance: 29.5
click at [259, 120] on div "Full Name isaac cohanzad" at bounding box center [166, 121] width 192 height 13
copy h6 "isaac cohanzad"
drag, startPoint x: 203, startPoint y: 147, endPoint x: 260, endPoint y: 146, distance: 56.7
click at [260, 146] on div "Email isaac@wisemanresidential.com" at bounding box center [166, 151] width 192 height 23
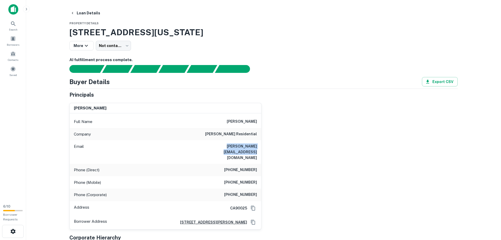
copy h6 "isaac@wisemanresidential.com"
drag, startPoint x: 230, startPoint y: 160, endPoint x: 265, endPoint y: 163, distance: 35.1
click at [262, 163] on div "isaac cohanzad Full Name isaac cohanzad Company wiseman residential Email isaac…" at bounding box center [165, 166] width 192 height 127
copy h6 "(310) 312-2960"
drag, startPoint x: 230, startPoint y: 171, endPoint x: 261, endPoint y: 174, distance: 30.5
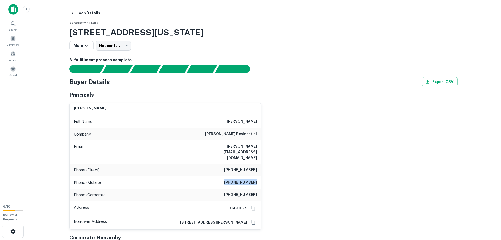
click at [261, 176] on div "Phone (Mobile) (310) 470-4000" at bounding box center [166, 182] width 192 height 13
copy h6 "(310) 470-4000"
drag, startPoint x: 220, startPoint y: 134, endPoint x: 257, endPoint y: 134, distance: 37.3
click at [257, 134] on div "Company wiseman residential" at bounding box center [166, 134] width 192 height 13
copy h6 "wiseman residential"
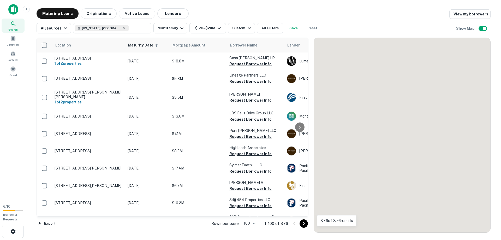
scroll to position [646, 0]
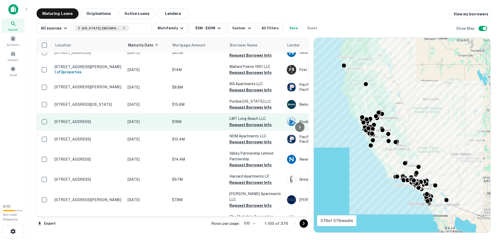
click at [76, 119] on p "[STREET_ADDRESS]" at bounding box center [89, 121] width 68 height 5
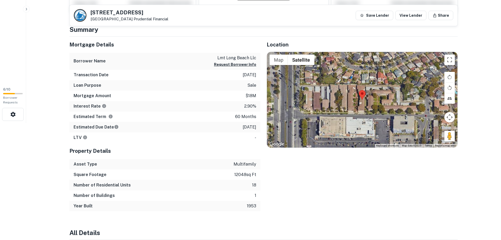
scroll to position [115, 0]
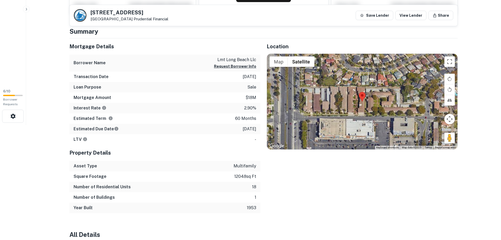
click at [21, 125] on html "Search Borrowers Contacts Saved 6 / 10 Borrower Requests Back to search 799 E 4…" at bounding box center [250, 5] width 501 height 240
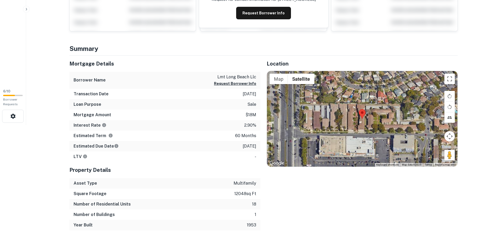
scroll to position [0, 0]
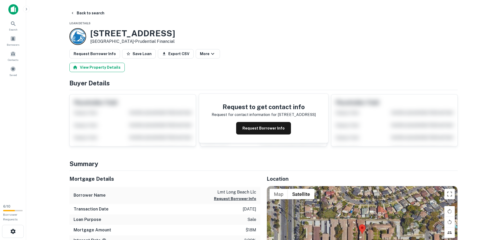
click at [96, 66] on button "View Property Details" at bounding box center [96, 67] width 55 height 9
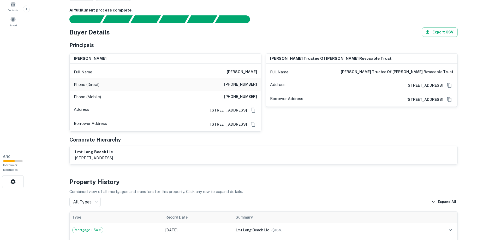
scroll to position [53, 0]
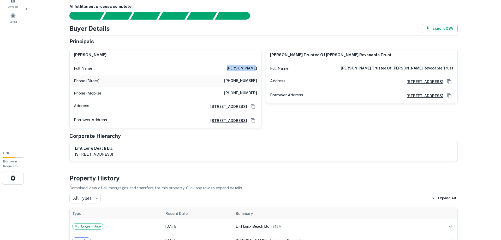
drag, startPoint x: 236, startPoint y: 68, endPoint x: 257, endPoint y: 68, distance: 21.7
click at [257, 68] on div "Full Name karen miller" at bounding box center [166, 68] width 192 height 13
copy h6 "karen miller"
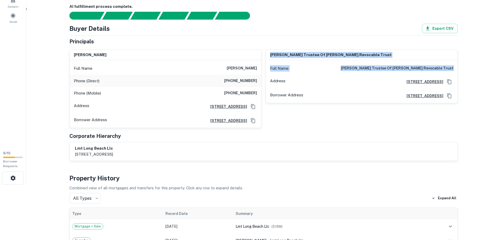
drag, startPoint x: 230, startPoint y: 81, endPoint x: 263, endPoint y: 81, distance: 33.2
click at [262, 81] on div "karen miller Full Name karen miller Phone (Direct) (818) 865-5123 Phone (Mobile…" at bounding box center [165, 89] width 192 height 78
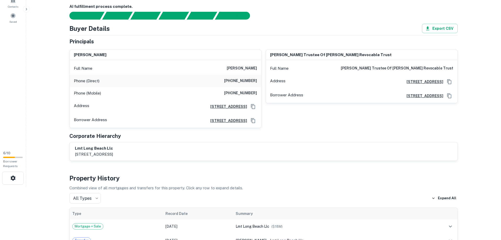
click at [263, 81] on div "karen miller trustee of louis miller revocable trust Full Name karen miller tru…" at bounding box center [360, 86] width 196 height 83
drag, startPoint x: 229, startPoint y: 80, endPoint x: 257, endPoint y: 80, distance: 28.7
click at [257, 80] on div "Phone (Direct) (818) 865-5123" at bounding box center [166, 81] width 192 height 13
copy h6 "(818) 865-5123"
click at [230, 93] on h6 "(818) 406-8711" at bounding box center [240, 93] width 33 height 6
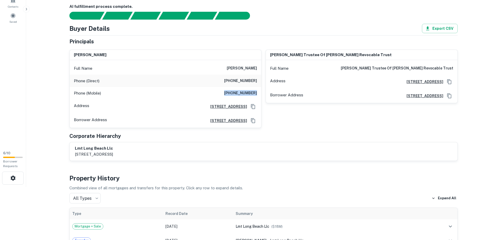
drag, startPoint x: 231, startPoint y: 92, endPoint x: 258, endPoint y: 93, distance: 26.9
click at [258, 93] on div "Phone (Mobile) (818) 406-8711" at bounding box center [166, 93] width 192 height 13
click at [86, 104] on p "Address" at bounding box center [81, 107] width 15 height 8
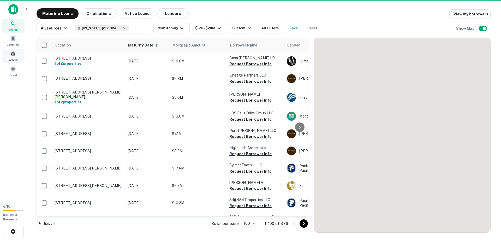
scroll to position [646, 0]
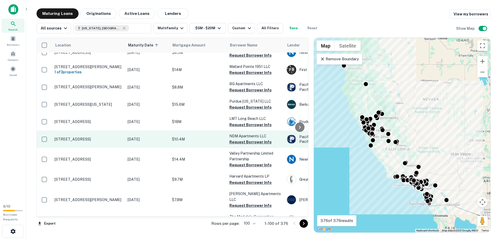
click at [63, 137] on p "[STREET_ADDRESS]" at bounding box center [89, 139] width 68 height 5
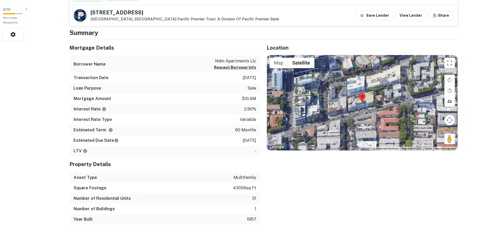
scroll to position [200, 0]
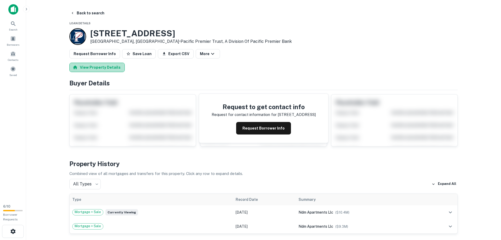
click at [98, 69] on button "View Property Details" at bounding box center [96, 67] width 55 height 9
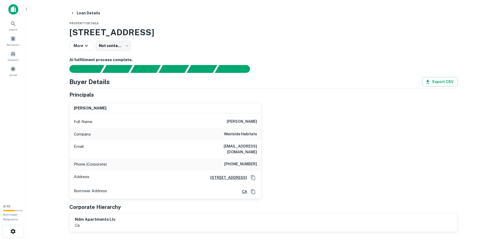
drag, startPoint x: 55, startPoint y: 70, endPoint x: 25, endPoint y: 27, distance: 53.1
click at [55, 69] on main "Loan Details Property Details 8375 Fountain Ave, West Hollywood, CA, 90069 More…" at bounding box center [263, 120] width 475 height 240
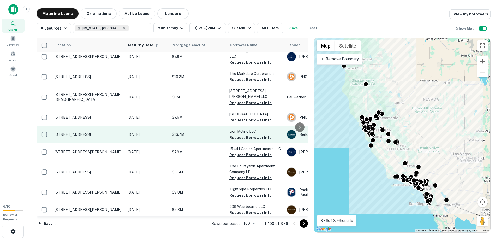
scroll to position [795, 0]
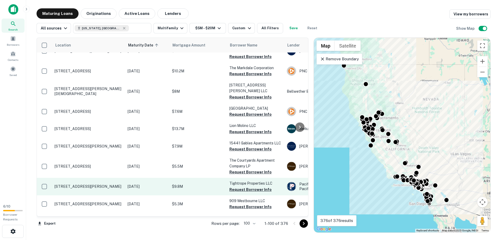
click at [64, 184] on p "[STREET_ADDRESS][PERSON_NAME]" at bounding box center [89, 186] width 68 height 5
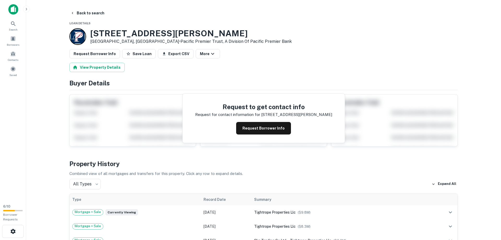
click at [50, 134] on main "Back to search Loan Details 845 S Kingsley Dr Los Angeles, CA90005 • Pacific Pr…" at bounding box center [263, 120] width 475 height 240
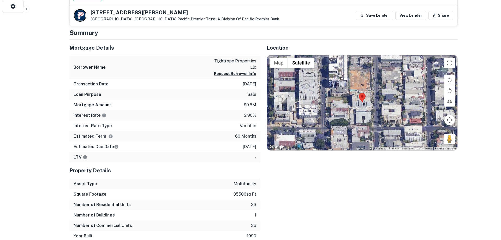
scroll to position [229, 0]
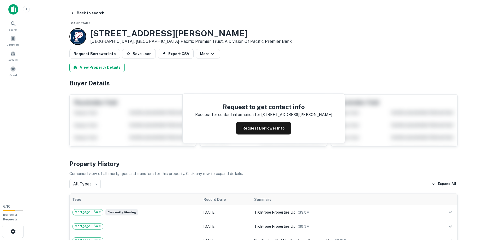
click at [92, 66] on button "View Property Details" at bounding box center [96, 67] width 55 height 9
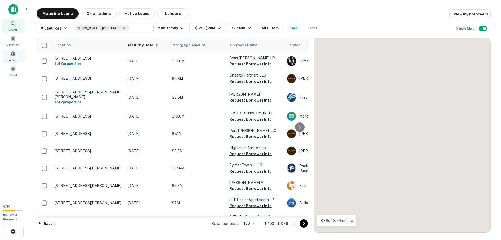
scroll to position [795, 0]
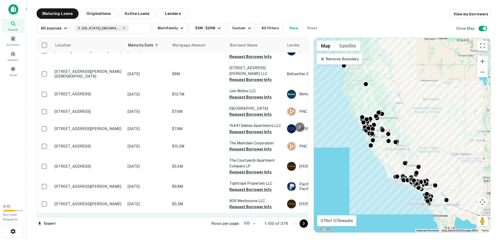
click at [65, 222] on p "[STREET_ADDRESS]" at bounding box center [89, 224] width 68 height 5
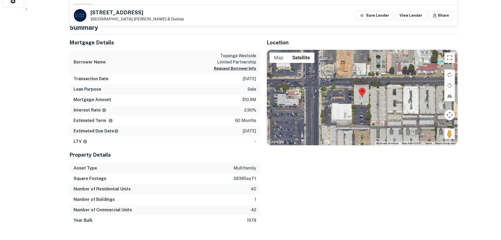
scroll to position [227, 0]
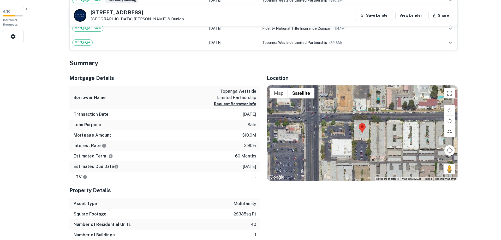
scroll to position [0, 0]
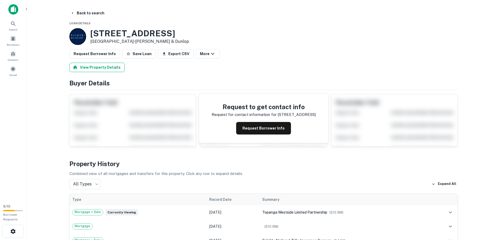
click at [88, 66] on button "View Property Details" at bounding box center [96, 67] width 55 height 9
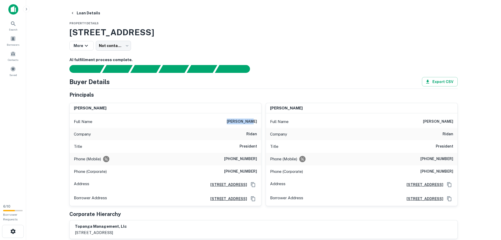
drag, startPoint x: 235, startPoint y: 122, endPoint x: 252, endPoint y: 120, distance: 17.6
click at [258, 119] on div "Full Name mark litman" at bounding box center [166, 121] width 192 height 13
drag, startPoint x: 229, startPoint y: 171, endPoint x: 244, endPoint y: 171, distance: 14.4
click at [258, 174] on div "Phone (Corporate) (818) 707-0500" at bounding box center [166, 171] width 192 height 13
click at [193, 96] on div "Principals" at bounding box center [263, 95] width 388 height 8
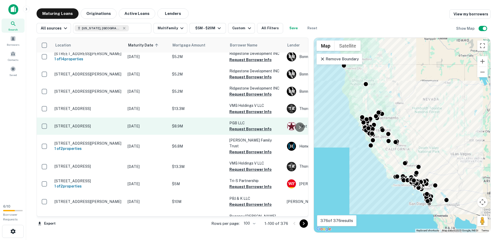
scroll to position [1390, 0]
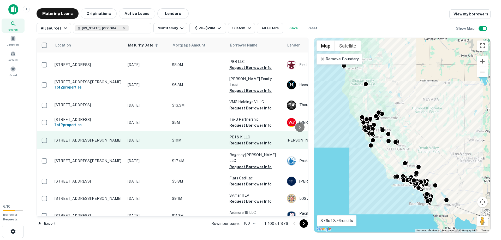
click at [63, 138] on p "[STREET_ADDRESS][PERSON_NAME]" at bounding box center [89, 140] width 68 height 5
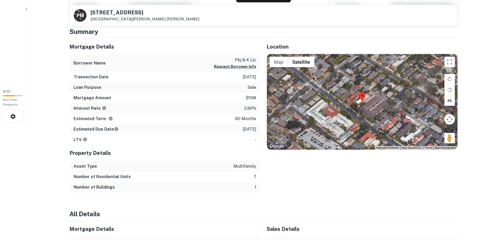
scroll to position [116, 0]
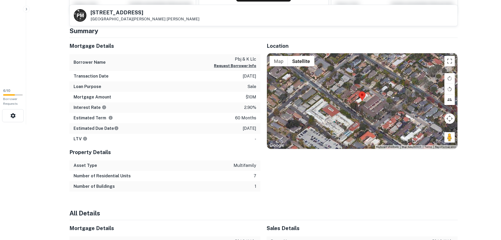
click at [16, 124] on html "Search Borrowers Contacts Saved 6 / 10 Borrower Requests Back to search P M 241…" at bounding box center [250, 4] width 501 height 240
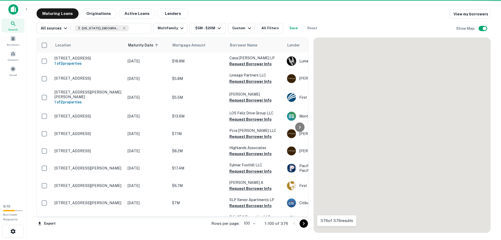
scroll to position [1390, 0]
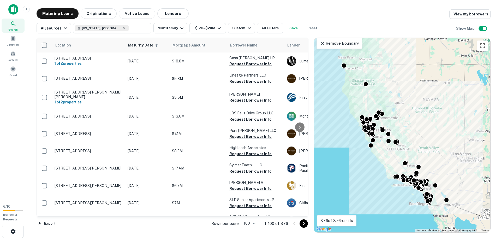
scroll to position [1390, 0]
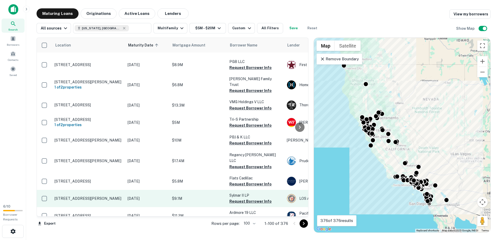
click at [64, 196] on p "[STREET_ADDRESS][PERSON_NAME]" at bounding box center [89, 198] width 68 height 5
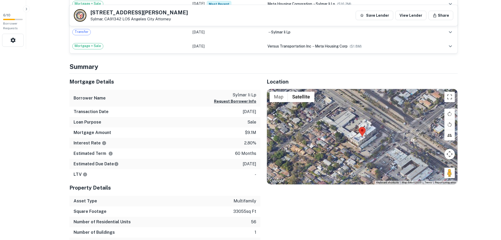
scroll to position [213, 0]
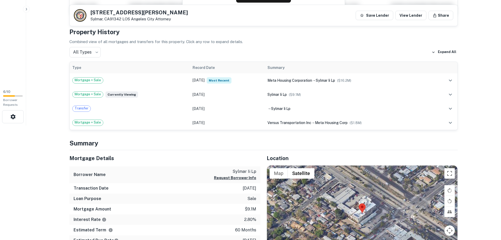
scroll to position [107, 0]
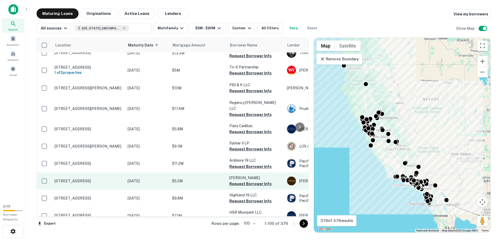
scroll to position [1450, 0]
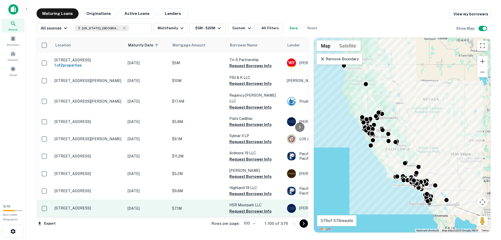
click at [64, 206] on p "[STREET_ADDRESS]" at bounding box center [89, 208] width 68 height 5
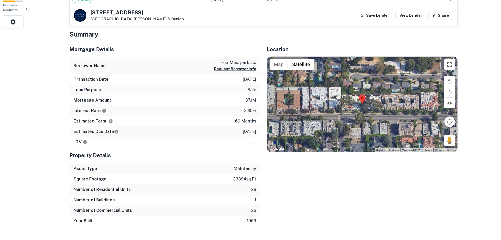
scroll to position [213, 0]
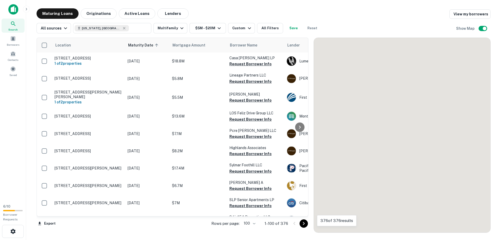
scroll to position [1543, 0]
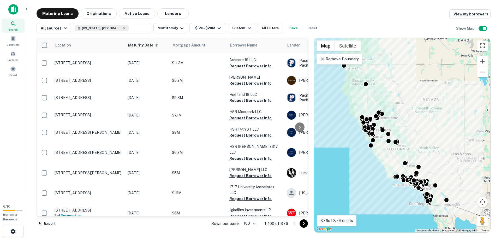
click at [86, 228] on p "[STREET_ADDRESS]" at bounding box center [89, 230] width 68 height 5
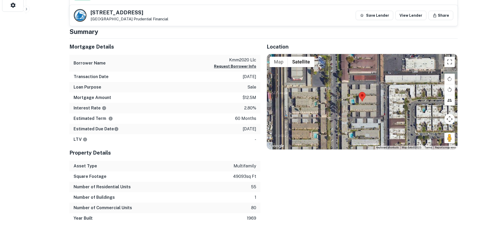
scroll to position [227, 0]
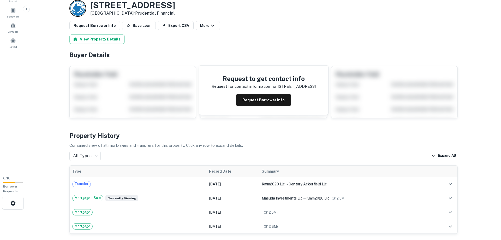
scroll to position [0, 0]
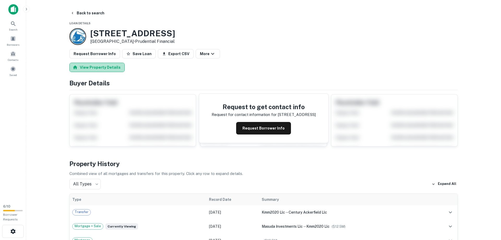
click at [98, 68] on button "View Property Details" at bounding box center [96, 67] width 55 height 9
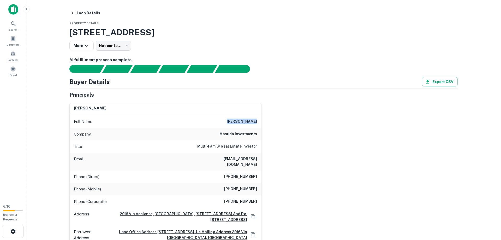
drag, startPoint x: 231, startPoint y: 121, endPoint x: 262, endPoint y: 125, distance: 32.0
click at [262, 125] on div "[PERSON_NAME] Full Name [PERSON_NAME] Company masuda investments Title Multi-Fa…" at bounding box center [165, 174] width 192 height 142
copy h6 "[PERSON_NAME]"
drag, startPoint x: 207, startPoint y: 160, endPoint x: 263, endPoint y: 155, distance: 55.8
click at [262, 155] on div "[PERSON_NAME] Full Name [PERSON_NAME] Company masuda investments Title Multi-Fa…" at bounding box center [165, 174] width 192 height 142
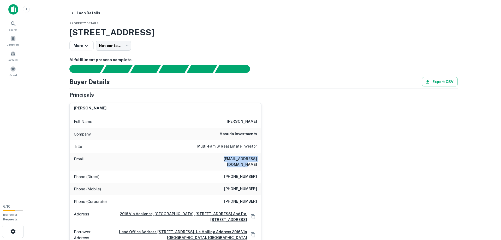
copy h6 "[EMAIL_ADDRESS][DOMAIN_NAME]"
drag, startPoint x: 230, startPoint y: 172, endPoint x: 258, endPoint y: 175, distance: 28.9
click at [258, 175] on div "Phone (Direct) [PHONE_NUMBER]" at bounding box center [166, 176] width 192 height 13
copy h6 "[PHONE_NUMBER]"
drag, startPoint x: 230, startPoint y: 183, endPoint x: 257, endPoint y: 182, distance: 26.6
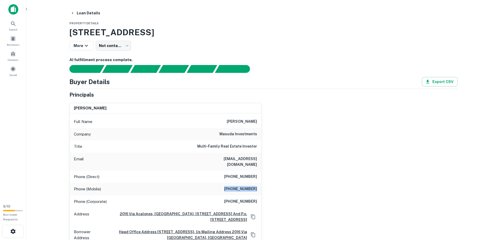
click at [257, 186] on h6 "[PHONE_NUMBER]" at bounding box center [240, 189] width 33 height 6
copy h6 "[PHONE_NUMBER]"
click at [288, 133] on div "[PERSON_NAME] Full Name [PERSON_NAME] Company masuda investments Title Multi-Fa…" at bounding box center [261, 172] width 393 height 146
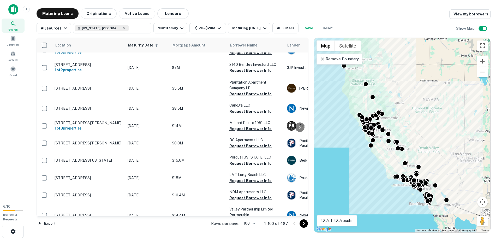
scroll to position [1695, 0]
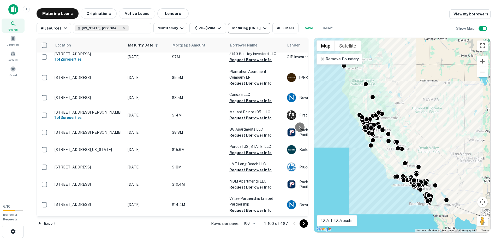
click at [251, 28] on div "Maturing [DATE]" at bounding box center [250, 28] width 36 height 6
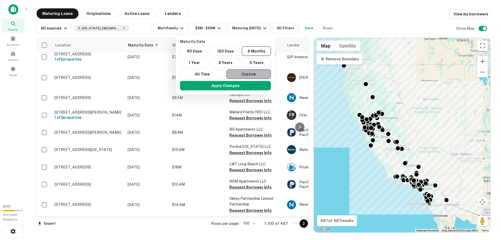
click at [253, 73] on button "Custom" at bounding box center [249, 73] width 44 height 9
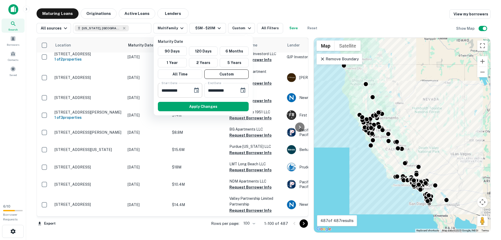
click at [176, 87] on input "**********" at bounding box center [173, 90] width 31 height 15
click at [197, 87] on icon "Choose date, selected date is Mar 1, 2025" at bounding box center [196, 90] width 6 height 6
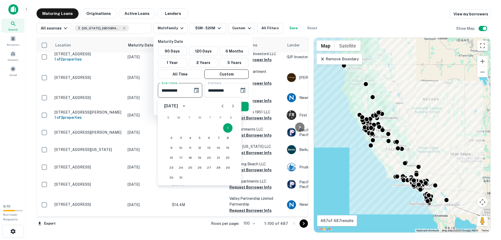
click at [232, 107] on icon "Next month" at bounding box center [233, 106] width 6 height 6
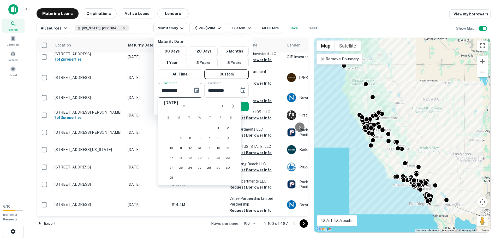
click at [232, 107] on icon "Next month" at bounding box center [233, 106] width 6 height 6
click at [190, 166] on button "30" at bounding box center [190, 167] width 9 height 9
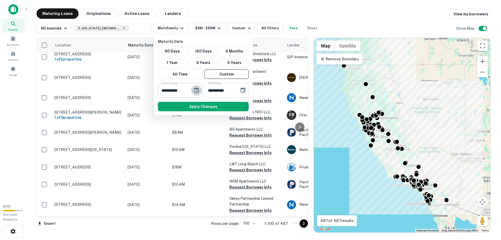
click at [198, 90] on icon "Choose date, selected date is Sep 30, 2025" at bounding box center [196, 90] width 6 height 6
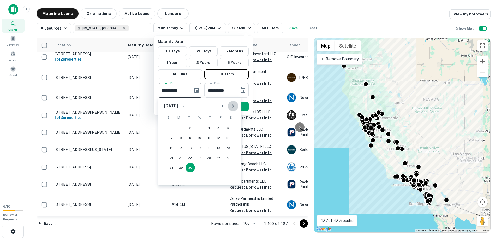
click at [233, 105] on icon "Next month" at bounding box center [233, 106] width 6 height 6
click at [227, 137] on button "11" at bounding box center [227, 137] width 9 height 9
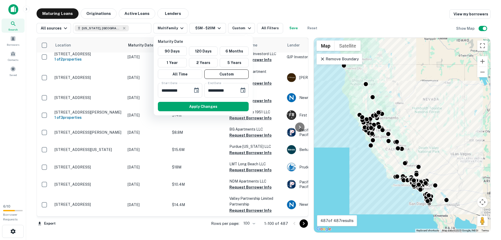
type input "**********"
click at [245, 90] on icon "Choose date, selected date is Aug 28, 2025" at bounding box center [243, 90] width 6 height 6
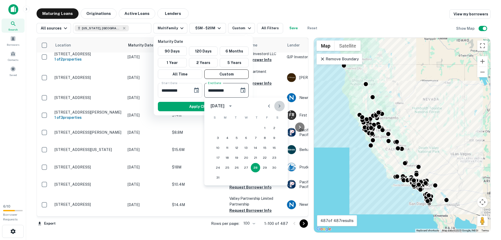
click at [280, 105] on icon "Next month" at bounding box center [279, 106] width 6 height 6
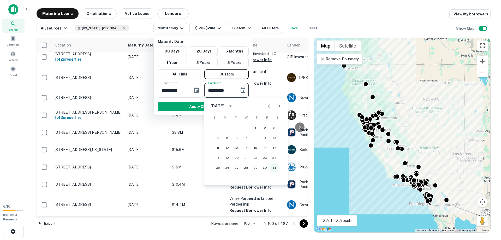
click at [274, 167] on button "31" at bounding box center [274, 167] width 9 height 9
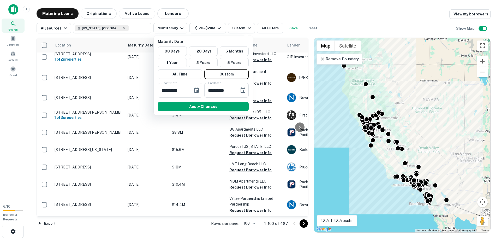
type input "**********"
click at [202, 103] on button "Apply Changes" at bounding box center [203, 106] width 91 height 9
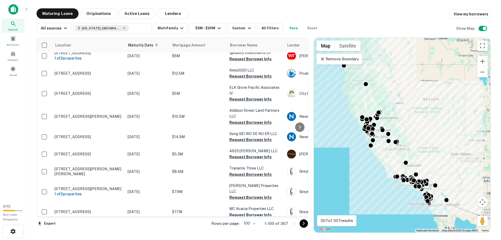
scroll to position [390, 0]
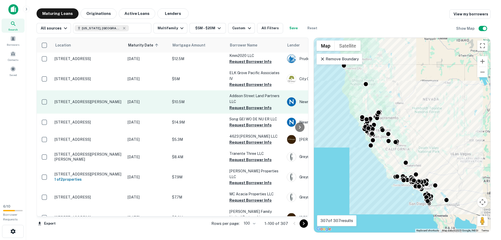
click at [69, 99] on p "[STREET_ADDRESS][PERSON_NAME]" at bounding box center [89, 101] width 68 height 5
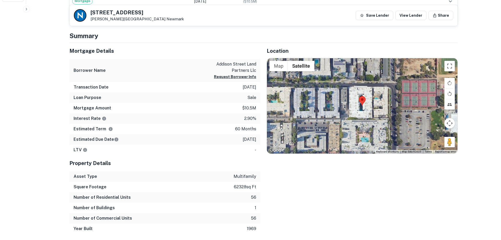
scroll to position [243, 0]
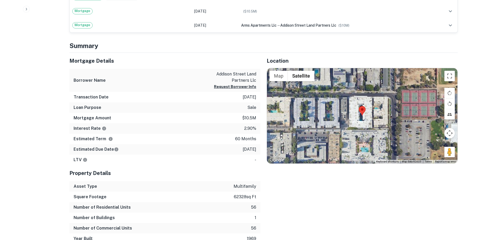
scroll to position [0, 0]
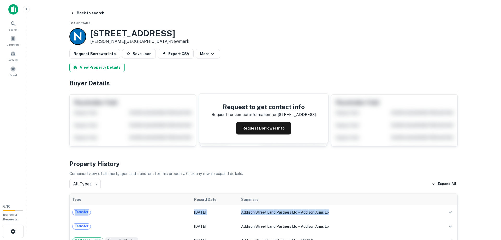
click at [87, 67] on button "View Property Details" at bounding box center [96, 67] width 55 height 9
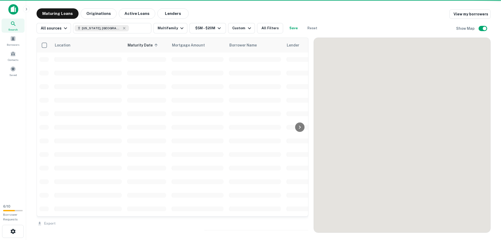
scroll to position [390, 0]
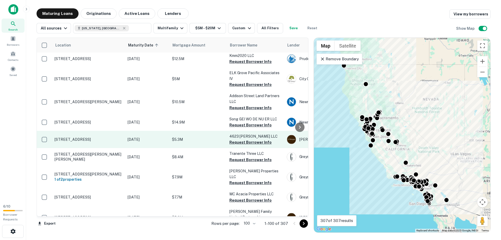
click at [68, 137] on p "[STREET_ADDRESS]" at bounding box center [89, 139] width 68 height 5
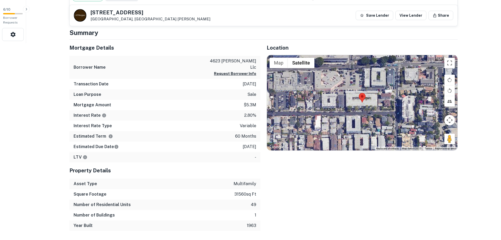
scroll to position [199, 0]
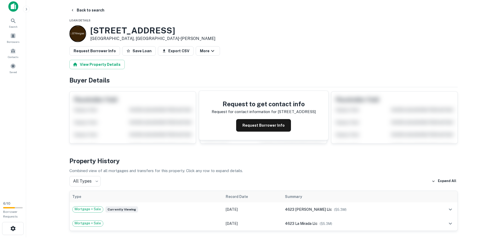
scroll to position [0, 0]
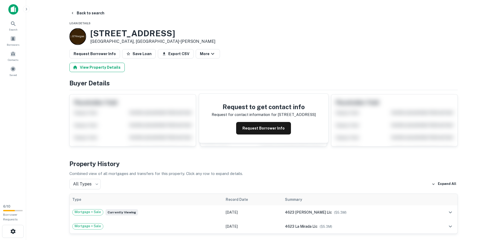
click at [94, 67] on button "View Property Details" at bounding box center [96, 67] width 55 height 9
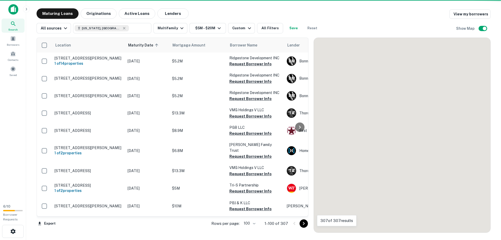
scroll to position [390, 0]
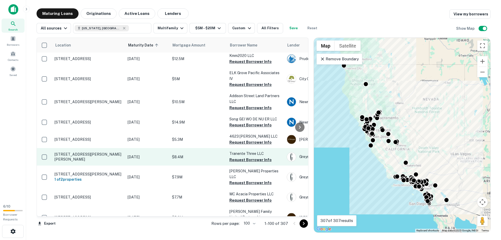
click at [63, 152] on p "[STREET_ADDRESS][PERSON_NAME][PERSON_NAME]" at bounding box center [89, 156] width 68 height 9
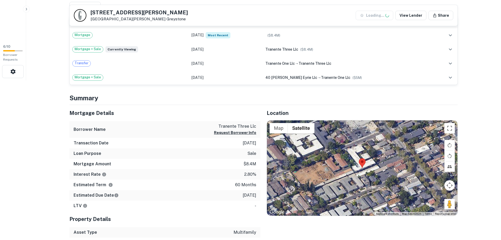
scroll to position [160, 0]
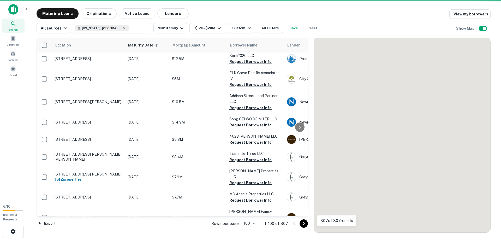
scroll to position [390, 0]
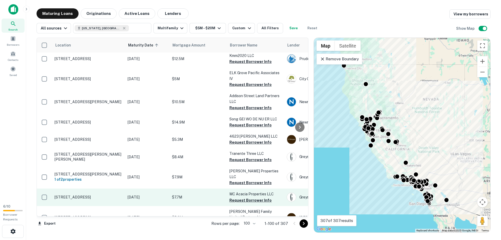
click at [64, 195] on p "[STREET_ADDRESS]" at bounding box center [89, 197] width 68 height 5
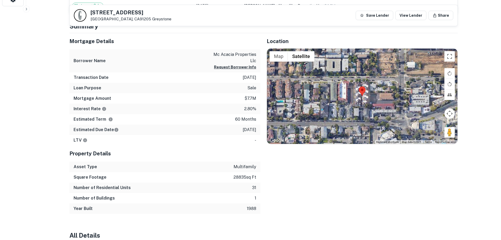
scroll to position [227, 0]
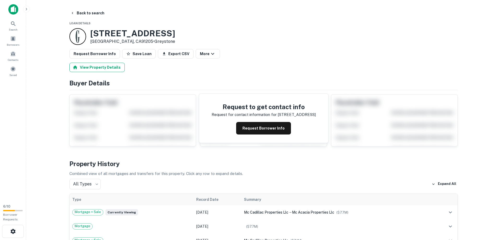
click at [90, 67] on button "View Property Details" at bounding box center [96, 67] width 55 height 9
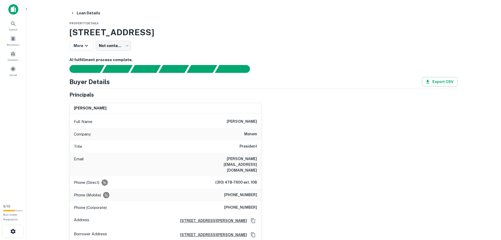
drag, startPoint x: 225, startPoint y: 122, endPoint x: 261, endPoint y: 125, distance: 36.9
click at [261, 125] on div "[PERSON_NAME] Full Name [PERSON_NAME] Company monem Title President Email [PERS…" at bounding box center [165, 172] width 192 height 139
copy h6 "[PERSON_NAME]"
drag, startPoint x: 219, startPoint y: 160, endPoint x: 258, endPoint y: 161, distance: 39.7
click at [258, 161] on div "Email [PERSON_NAME][EMAIL_ADDRESS][DOMAIN_NAME]" at bounding box center [166, 164] width 192 height 23
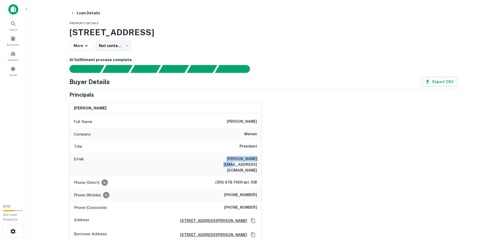
copy h6 "danny@monemco.com"
drag, startPoint x: 230, startPoint y: 196, endPoint x: 263, endPoint y: 199, distance: 33.0
click at [262, 199] on div "danny monempour Full Name danny monempour Company monem Title President Email d…" at bounding box center [165, 172] width 192 height 139
copy h6 "(310) 478-7600"
click at [304, 109] on div "danny monempour Full Name danny monempour Company monem Title President Email d…" at bounding box center [261, 171] width 393 height 144
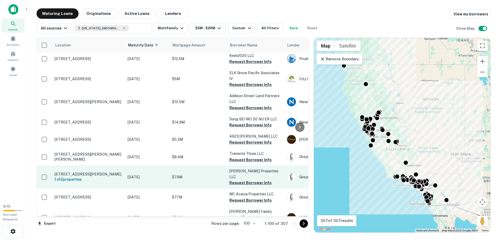
scroll to position [480, 0]
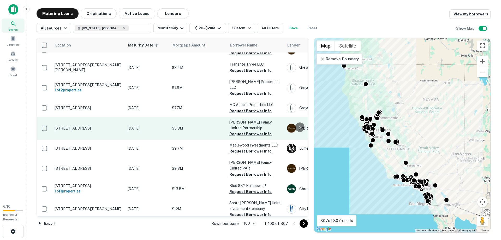
click at [75, 117] on td "[STREET_ADDRESS]" at bounding box center [88, 128] width 73 height 23
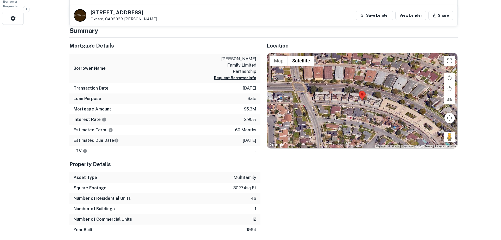
scroll to position [214, 0]
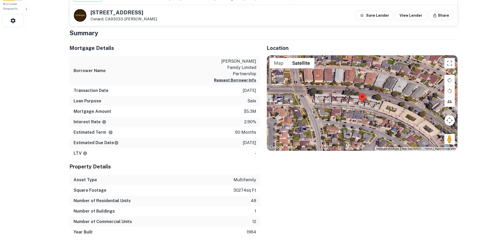
scroll to position [0, 0]
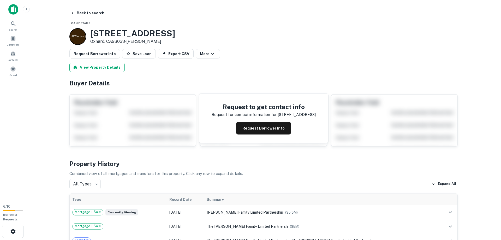
click at [89, 66] on button "View Property Details" at bounding box center [96, 67] width 55 height 9
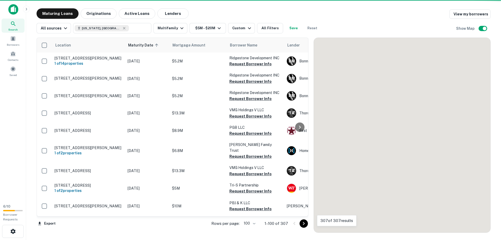
scroll to position [480, 0]
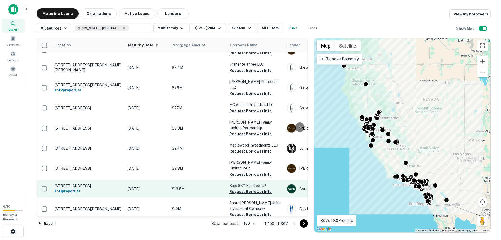
click at [70, 184] on p "[STREET_ADDRESS]" at bounding box center [89, 186] width 68 height 5
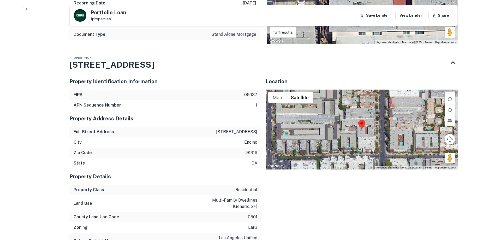
scroll to position [373, 0]
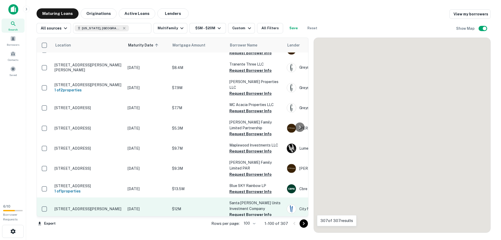
scroll to position [569, 0]
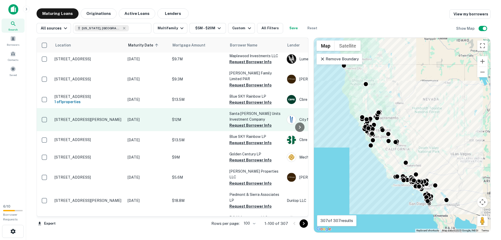
click at [67, 117] on p "[STREET_ADDRESS][PERSON_NAME]" at bounding box center [89, 119] width 68 height 5
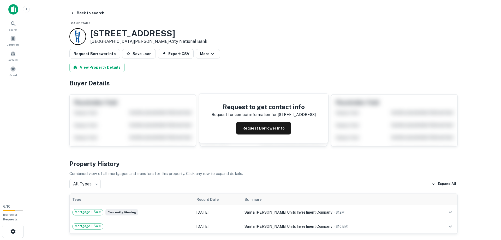
click at [33, 174] on main "Back to search Loan Details 3200 S MAIN ST Santa Ana, CA92707 • City National B…" at bounding box center [263, 120] width 475 height 240
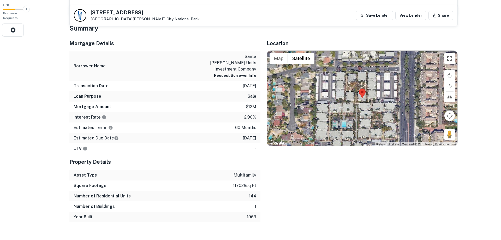
scroll to position [199, 0]
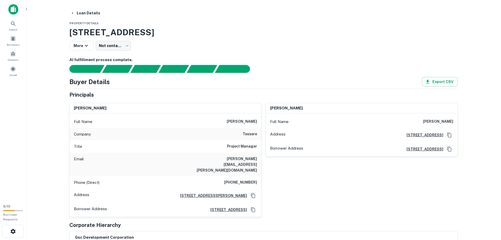
drag, startPoint x: 232, startPoint y: 122, endPoint x: 257, endPoint y: 123, distance: 25.1
click at [257, 123] on div "Full Name scott a. smith" at bounding box center [166, 121] width 192 height 13
copy h6 "scott a. smith"
drag, startPoint x: 213, startPoint y: 159, endPoint x: 259, endPoint y: 161, distance: 46.0
click at [259, 161] on div "Email scott.smith@tessere.com" at bounding box center [166, 164] width 192 height 23
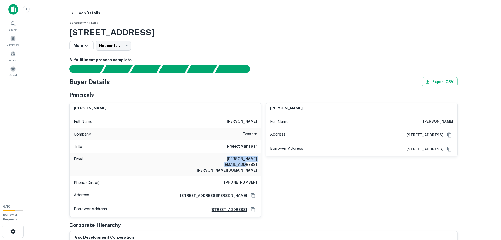
copy h6 "scott.smith@tessere.com"
drag, startPoint x: 229, startPoint y: 172, endPoint x: 260, endPoint y: 173, distance: 31.3
click at [260, 176] on div "Phone (Direct) (316) 265-9367" at bounding box center [166, 182] width 192 height 13
copy h6 "(316) 265-9367"
drag, startPoint x: 231, startPoint y: 121, endPoint x: 258, endPoint y: 119, distance: 26.7
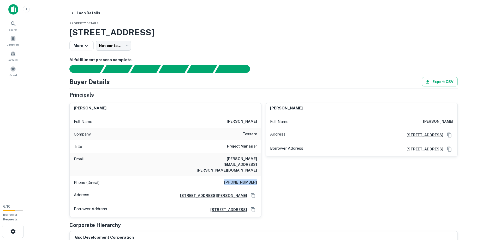
click at [258, 119] on div "Full Name scott a. smith" at bounding box center [166, 121] width 192 height 13
copy h6 "scott a. smith"
drag, startPoint x: 243, startPoint y: 134, endPoint x: 257, endPoint y: 136, distance: 14.2
click at [257, 136] on div "Company tessere" at bounding box center [166, 134] width 192 height 13
copy h6 "tessere"
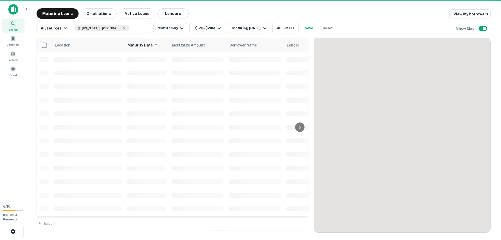
scroll to position [569, 0]
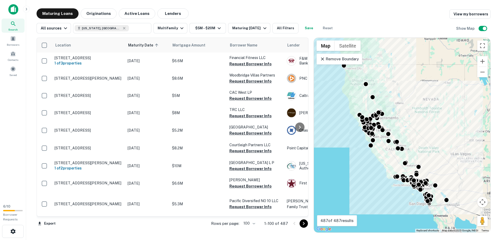
click at [246, 34] on div "Location Maturity Date sorted ascending Mortgage Amount Borrower Name Lender Pu…" at bounding box center [264, 132] width 454 height 199
click at [247, 31] on button "Maturing In 6 Months" at bounding box center [249, 28] width 42 height 10
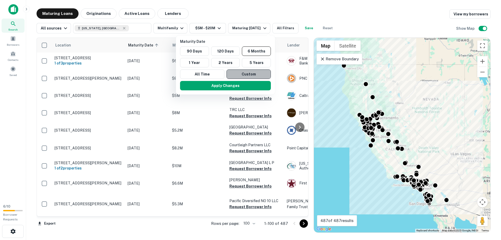
click at [249, 71] on button "Custom" at bounding box center [249, 73] width 44 height 9
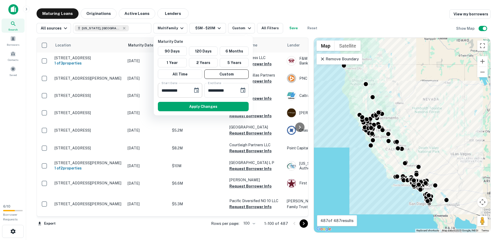
click at [184, 90] on input "**********" at bounding box center [173, 90] width 31 height 15
type input "**********"
click at [221, 90] on input "**********" at bounding box center [219, 90] width 31 height 15
click at [211, 90] on input "**********" at bounding box center [219, 90] width 31 height 15
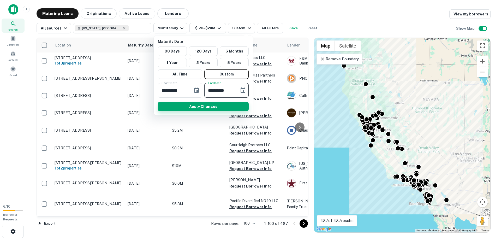
type input "**********"
click at [193, 109] on button "Apply Changes" at bounding box center [203, 106] width 91 height 9
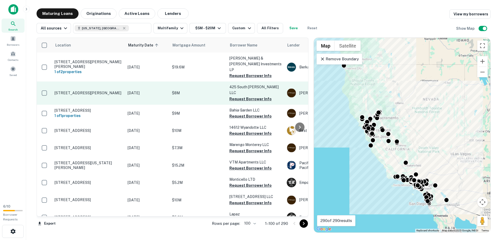
scroll to position [952, 0]
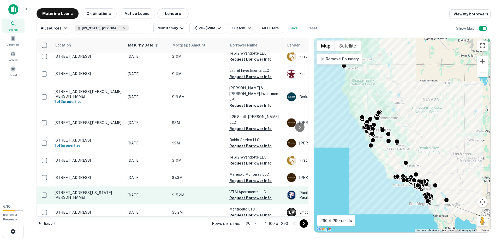
click at [83, 190] on p "[STREET_ADDRESS][US_STATE][PERSON_NAME]" at bounding box center [89, 194] width 68 height 9
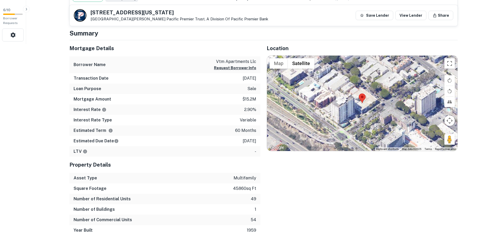
scroll to position [198, 0]
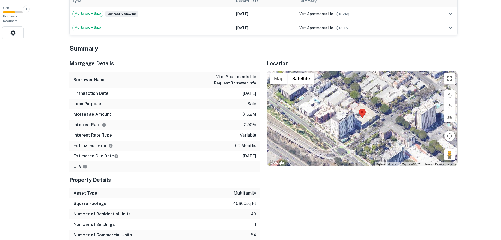
scroll to position [0, 0]
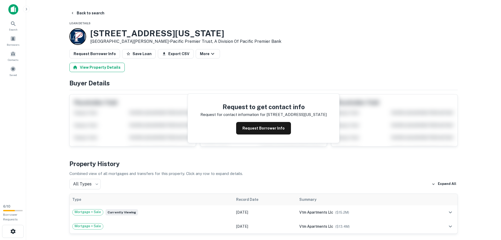
click at [93, 68] on button "View Property Details" at bounding box center [96, 67] width 55 height 9
click at [106, 69] on button "View Property Details" at bounding box center [96, 67] width 55 height 9
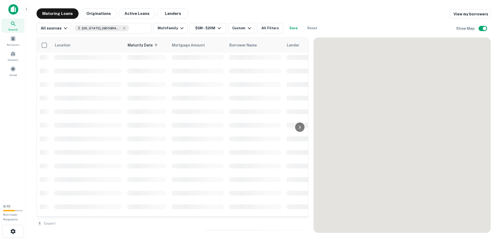
scroll to position [952, 0]
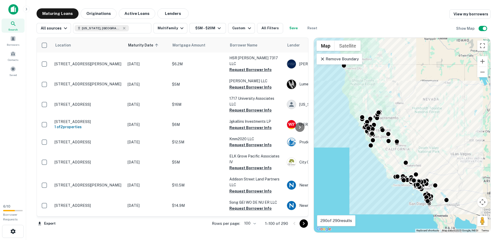
scroll to position [952, 0]
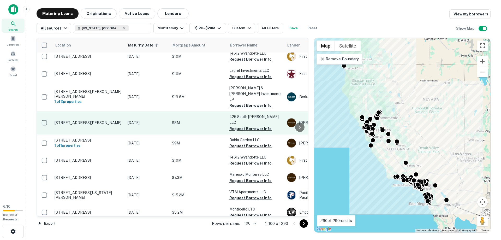
click at [76, 120] on p "[STREET_ADDRESS][PERSON_NAME]" at bounding box center [89, 122] width 68 height 5
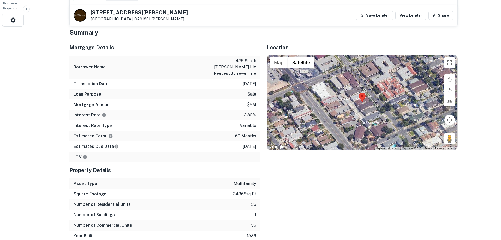
scroll to position [215, 0]
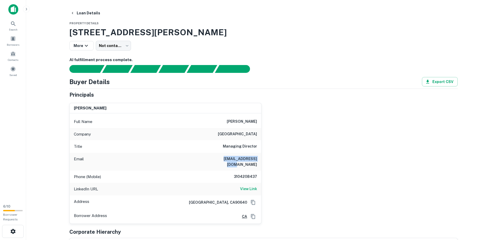
drag, startPoint x: 217, startPoint y: 159, endPoint x: 258, endPoint y: 160, distance: 41.5
click at [258, 160] on div "Email [EMAIL_ADDRESS][DOMAIN_NAME]" at bounding box center [166, 162] width 192 height 18
copy h6 "[EMAIL_ADDRESS][DOMAIN_NAME]"
drag, startPoint x: 235, startPoint y: 171, endPoint x: 262, endPoint y: 170, distance: 26.4
click at [262, 170] on div "[PERSON_NAME] Full Name [PERSON_NAME] Company state street Title Managing Direc…" at bounding box center [165, 163] width 192 height 121
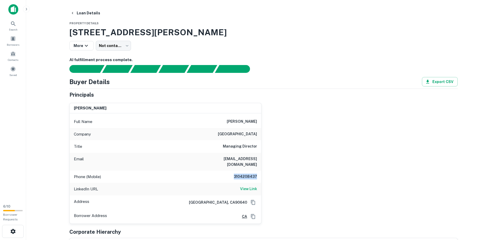
copy h6 "3104208437"
click at [247, 186] on h6 "View Link" at bounding box center [248, 189] width 17 height 6
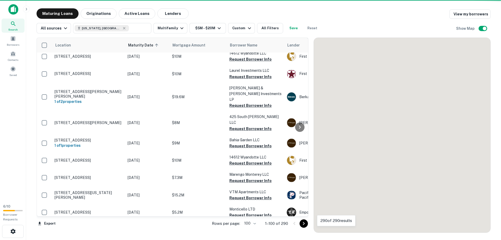
scroll to position [952, 0]
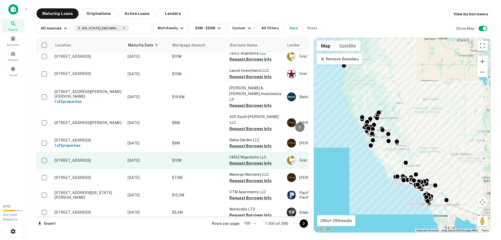
click at [66, 158] on p "[STREET_ADDRESS]" at bounding box center [89, 160] width 68 height 5
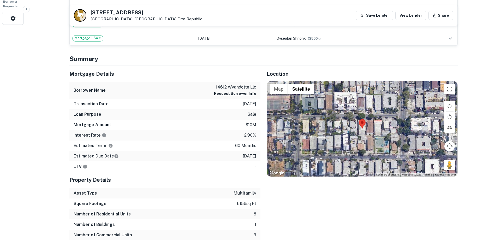
scroll to position [240, 0]
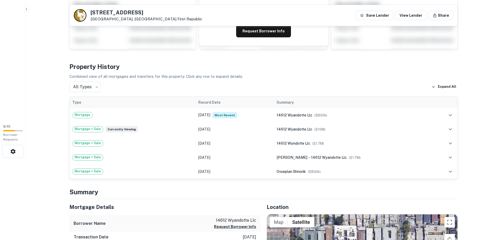
scroll to position [0, 0]
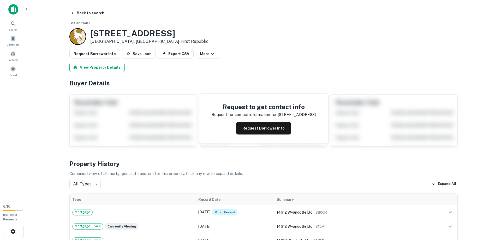
click at [110, 66] on button "View Property Details" at bounding box center [96, 67] width 55 height 9
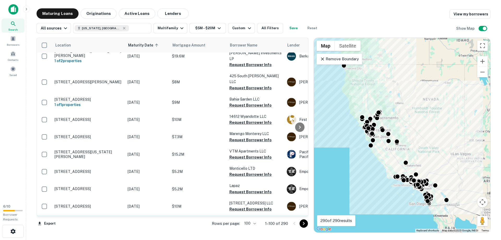
scroll to position [1012, 0]
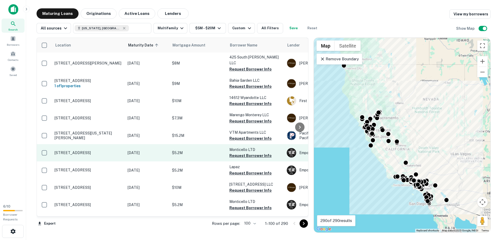
click at [72, 150] on p "[STREET_ADDRESS]" at bounding box center [89, 152] width 68 height 5
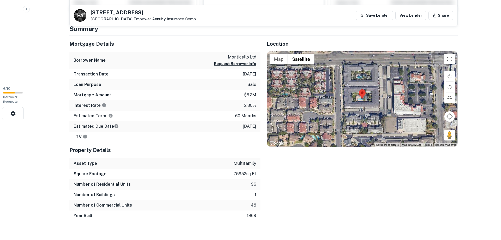
scroll to position [117, 0]
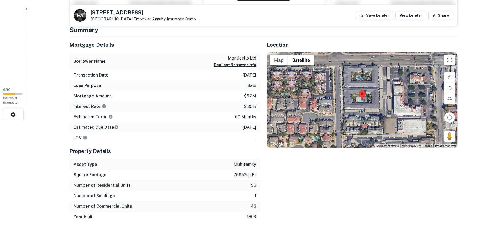
click at [48, 123] on html "Search Borrowers Contacts Saved 6 / 10 Borrower Requests Back to search E A [ST…" at bounding box center [250, 3] width 501 height 240
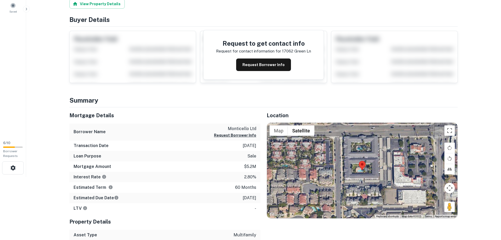
scroll to position [0, 0]
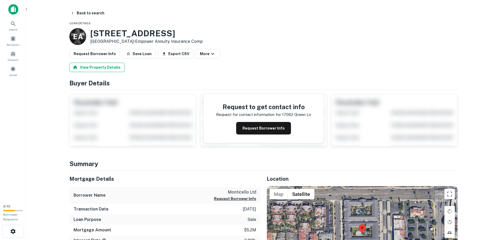
click at [101, 68] on button "View Property Details" at bounding box center [96, 67] width 55 height 9
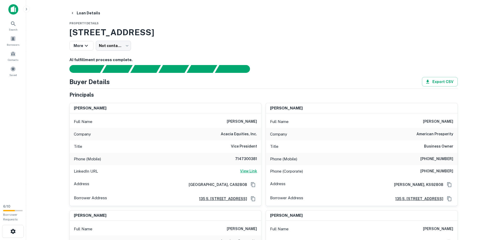
click at [251, 170] on h6 "View Link" at bounding box center [248, 171] width 17 height 6
drag, startPoint x: 250, startPoint y: 122, endPoint x: 258, endPoint y: 120, distance: 8.0
click at [258, 120] on div "Full Name [PERSON_NAME]" at bounding box center [166, 121] width 192 height 13
copy h6 "[PERSON_NAME]"
drag, startPoint x: 235, startPoint y: 158, endPoint x: 258, endPoint y: 158, distance: 22.2
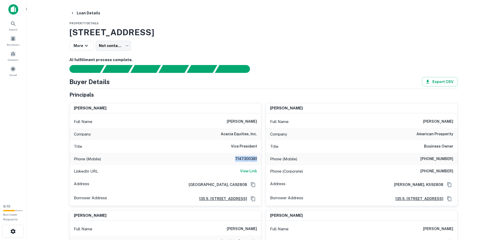
click at [258, 158] on div "Phone (Mobile) [PHONE_NUMBER]" at bounding box center [166, 159] width 192 height 13
copy h6 "7147300381"
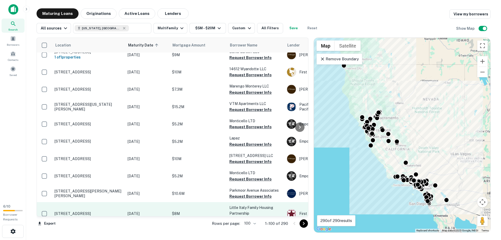
scroll to position [1071, 0]
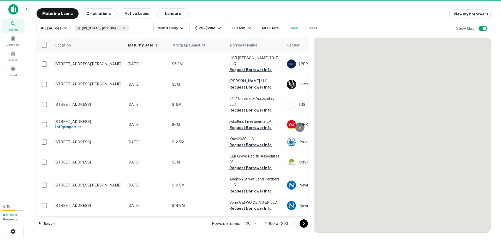
scroll to position [1071, 0]
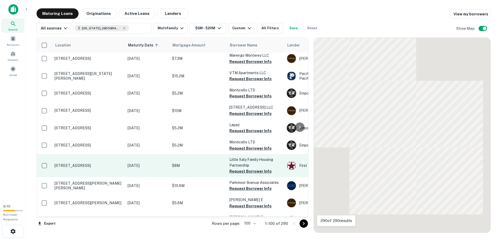
click at [73, 163] on p "[STREET_ADDRESS]" at bounding box center [89, 165] width 68 height 5
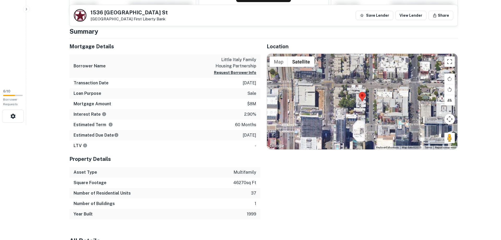
scroll to position [117, 0]
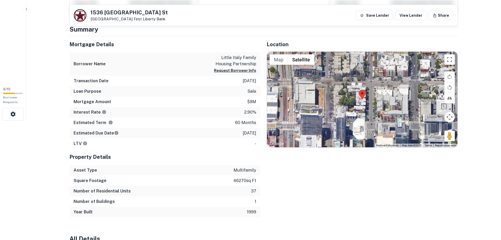
scroll to position [117, 0]
click at [40, 123] on html "Search Borrowers Contacts Saved 6 / 10 Borrower Requests Back to search [STREET…" at bounding box center [250, 3] width 501 height 240
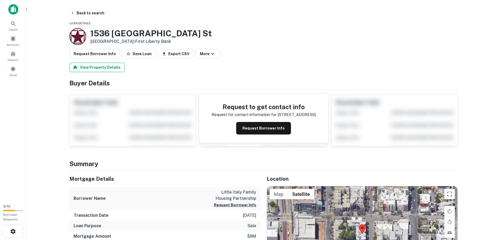
click at [96, 66] on button "View Property Details" at bounding box center [96, 67] width 55 height 9
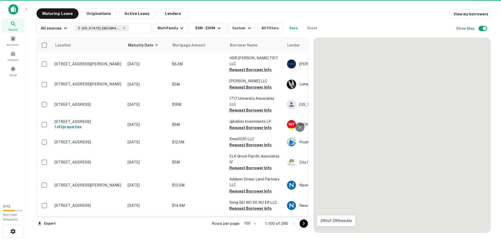
scroll to position [1071, 0]
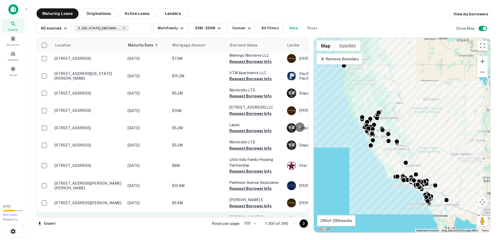
click at [74, 218] on p "[STREET_ADDRESS][PERSON_NAME]" at bounding box center [89, 220] width 68 height 5
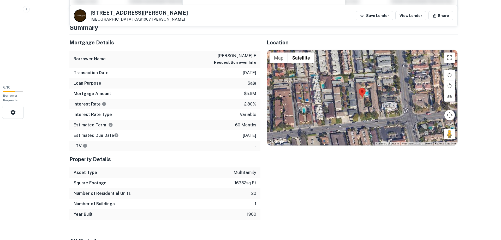
scroll to position [116, 0]
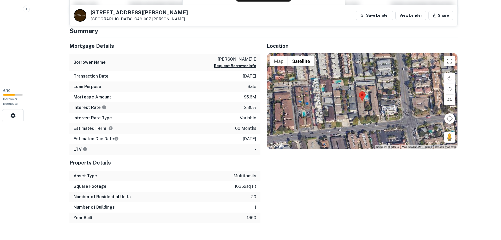
click at [43, 124] on html "Search Borrowers Contacts Saved 6 / 10 Borrower Requests Back to search [STREET…" at bounding box center [250, 4] width 501 height 240
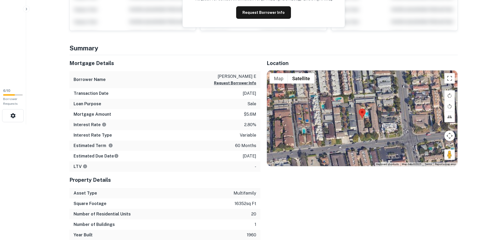
scroll to position [0, 0]
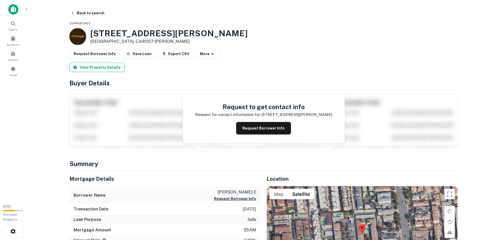
click at [89, 72] on button "View Property Details" at bounding box center [96, 67] width 55 height 9
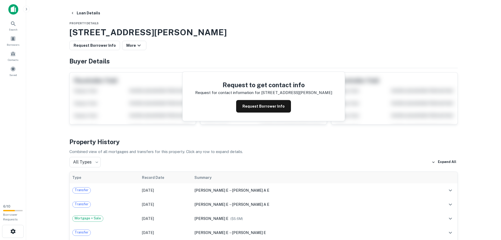
click at [57, 103] on main "Loan Details Property Details [STREET_ADDRESS][PERSON_NAME] Request Borrower In…" at bounding box center [263, 120] width 475 height 240
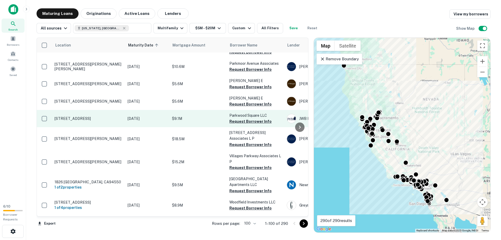
scroll to position [1280, 0]
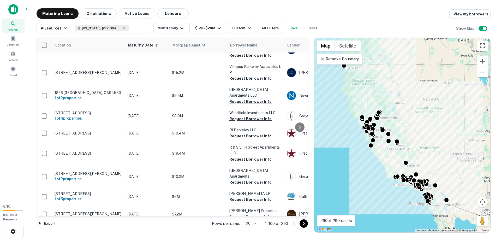
click at [93, 229] on p "[STREET_ADDRESS][PERSON_NAME]" at bounding box center [89, 231] width 68 height 5
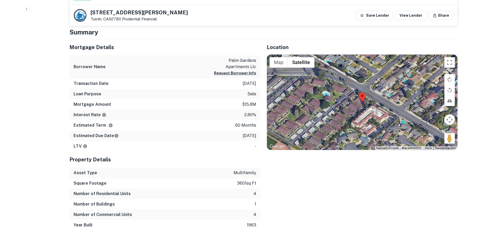
scroll to position [266, 0]
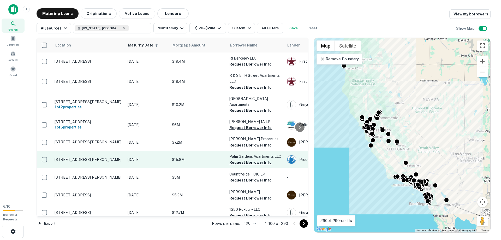
scroll to position [1399, 0]
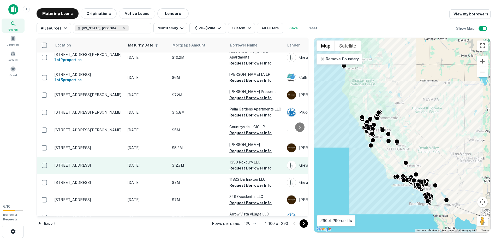
click at [79, 163] on p "[STREET_ADDRESS]" at bounding box center [89, 165] width 68 height 5
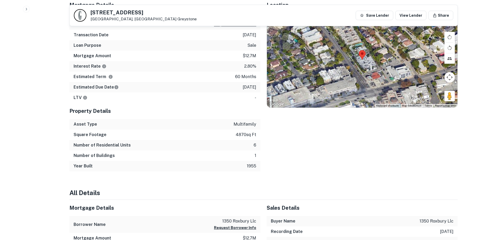
scroll to position [213, 0]
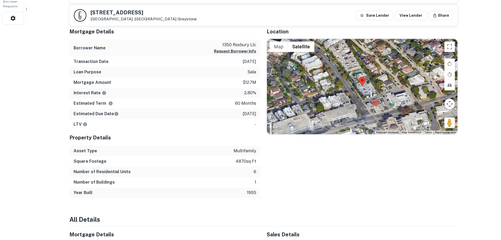
click at [359, 154] on div "Location ← Move left → Move right ↑ Move up ↓ Move down + Zoom in - Zoom out Ho…" at bounding box center [359, 110] width 197 height 175
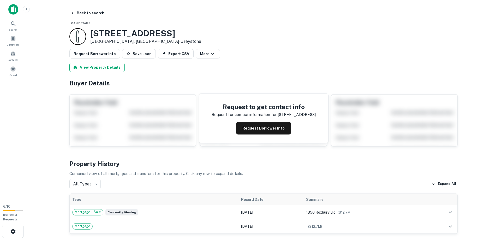
click at [106, 66] on button "View Property Details" at bounding box center [96, 67] width 55 height 9
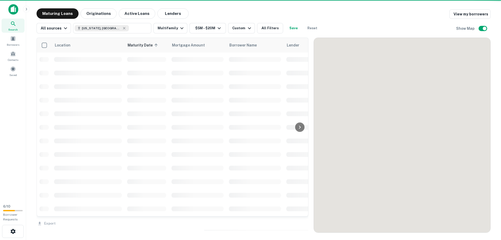
scroll to position [1194, 0]
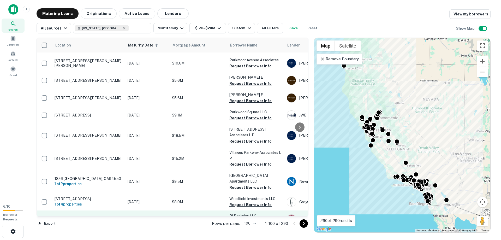
click at [72, 217] on p "[STREET_ADDRESS]" at bounding box center [89, 219] width 68 height 5
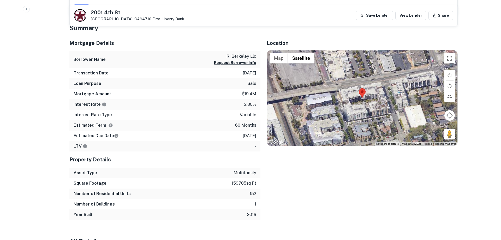
scroll to position [256, 0]
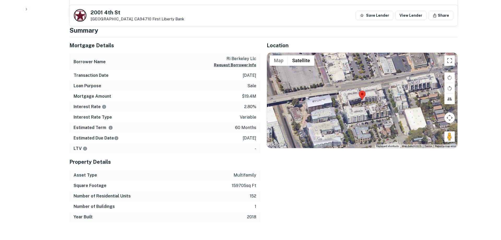
click at [69, 204] on div "Number of Buildings 1" at bounding box center [164, 206] width 191 height 10
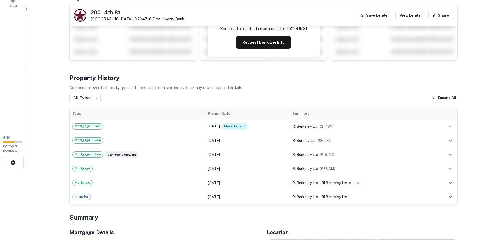
scroll to position [0, 0]
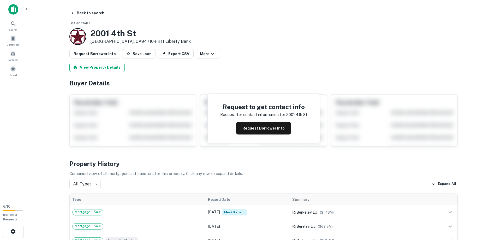
click at [95, 63] on button "View Property Details" at bounding box center [96, 67] width 55 height 9
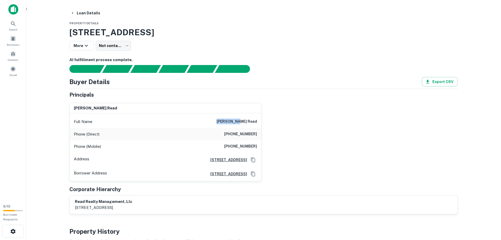
drag, startPoint x: 243, startPoint y: 120, endPoint x: 250, endPoint y: 129, distance: 10.7
click at [259, 122] on div "Full Name morgan read" at bounding box center [166, 121] width 192 height 13
click at [252, 121] on h6 "morgan read" at bounding box center [237, 122] width 40 height 6
click at [234, 123] on div "Full Name morgan read" at bounding box center [166, 121] width 192 height 13
click at [234, 122] on div "Full Name morgan read" at bounding box center [166, 121] width 192 height 13
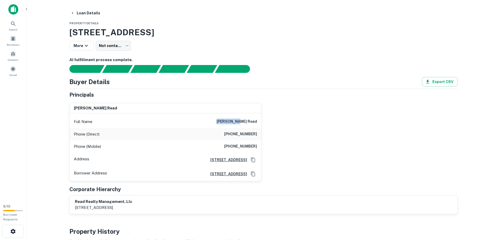
click at [250, 129] on div "Phone (Direct) (925) 283-3550" at bounding box center [166, 134] width 192 height 13
drag, startPoint x: 234, startPoint y: 121, endPoint x: 273, endPoint y: 120, distance: 38.7
click at [262, 120] on div "morgan read Full Name morgan read Phone (Direct) (925) 283-3550 Phone (Mobile) …" at bounding box center [165, 142] width 192 height 78
copy h6 "morgan read"
drag, startPoint x: 229, startPoint y: 134, endPoint x: 259, endPoint y: 136, distance: 29.8
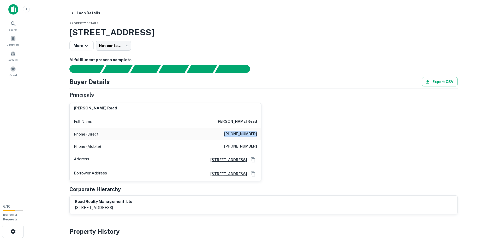
click at [259, 136] on div "Phone (Direct) (925) 283-3550" at bounding box center [166, 134] width 192 height 13
copy h6 "(925) 283-3550"
drag, startPoint x: 229, startPoint y: 146, endPoint x: 258, endPoint y: 146, distance: 29.0
click at [258, 146] on div "Phone (Mobile) (415) 515-9887" at bounding box center [166, 146] width 192 height 13
copy h6 "(415) 515-9887"
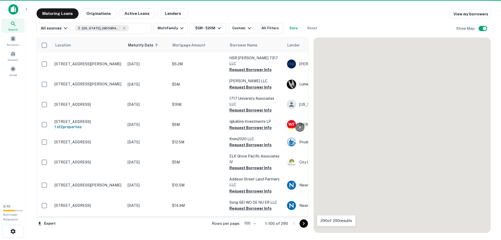
scroll to position [1194, 0]
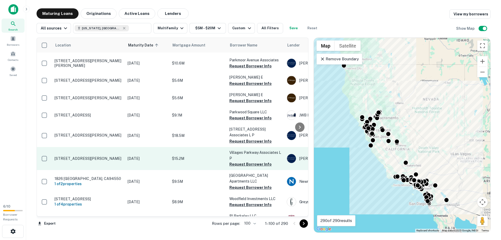
click at [182, 147] on td "$15.2M" at bounding box center [197, 158] width 57 height 23
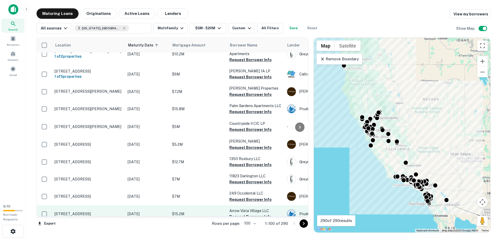
scroll to position [1700, 0]
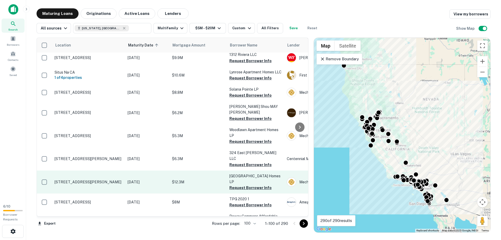
click at [91, 180] on p "[STREET_ADDRESS][PERSON_NAME]" at bounding box center [89, 182] width 68 height 5
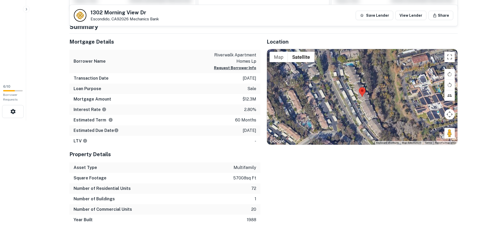
scroll to position [116, 0]
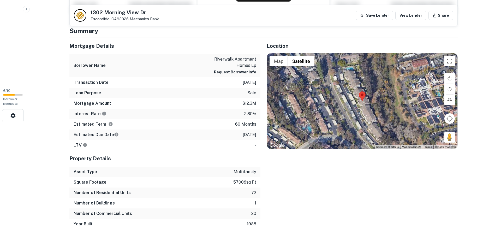
click at [201, 201] on div "Number of Buildings 1" at bounding box center [164, 203] width 191 height 10
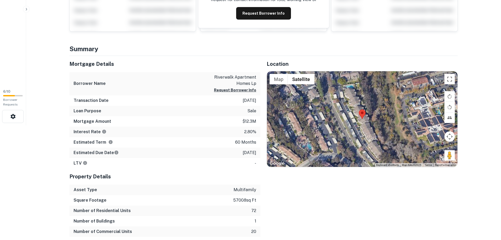
scroll to position [0, 0]
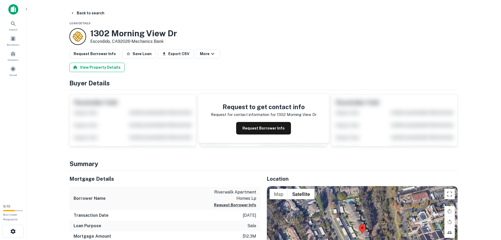
click at [105, 70] on button "View Property Details" at bounding box center [96, 67] width 55 height 9
click at [109, 68] on button "View Property Details" at bounding box center [96, 67] width 55 height 9
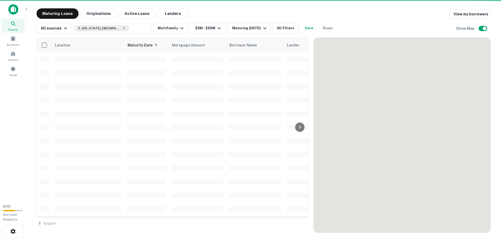
scroll to position [1194, 0]
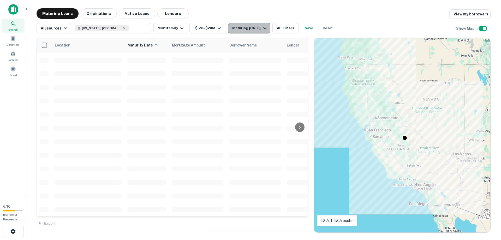
click at [241, 27] on div "Maturing In 6 Months" at bounding box center [250, 28] width 36 height 6
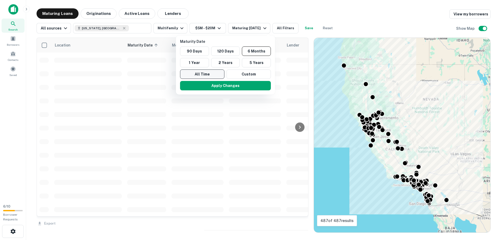
click at [209, 75] on button "All Time" at bounding box center [202, 73] width 44 height 9
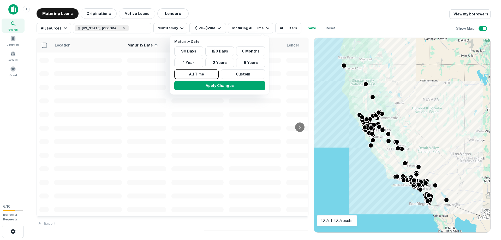
click at [235, 74] on button "Custom" at bounding box center [243, 73] width 44 height 9
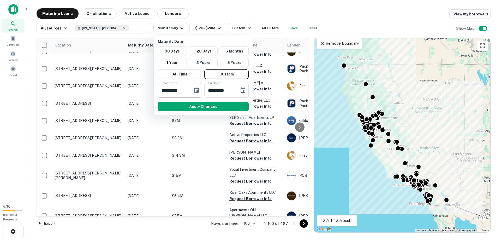
click at [165, 92] on input "**********" at bounding box center [173, 90] width 31 height 15
click at [164, 89] on input "**********" at bounding box center [173, 90] width 31 height 15
type input "**********"
click at [225, 91] on input "**********" at bounding box center [219, 90] width 31 height 15
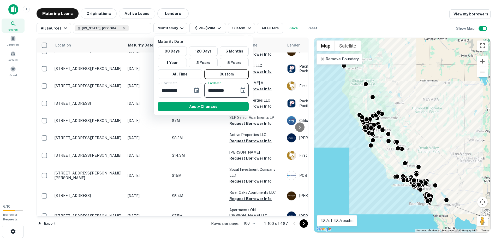
click at [243, 89] on icon "Choose date, selected date is Aug 28, 2025" at bounding box center [243, 89] width 5 height 5
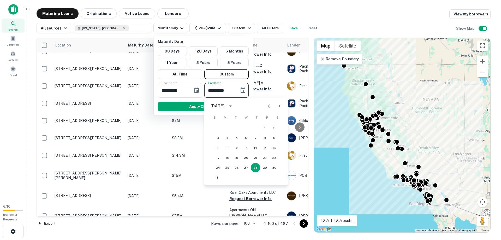
click at [209, 92] on input "**********" at bounding box center [219, 90] width 31 height 15
click at [212, 89] on input "**********" at bounding box center [219, 90] width 31 height 15
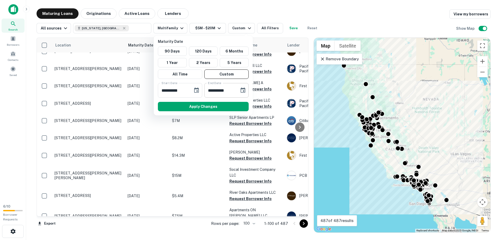
click at [211, 91] on input "**********" at bounding box center [219, 90] width 31 height 15
type input "**********"
click at [212, 105] on button "Apply Changes" at bounding box center [203, 106] width 91 height 9
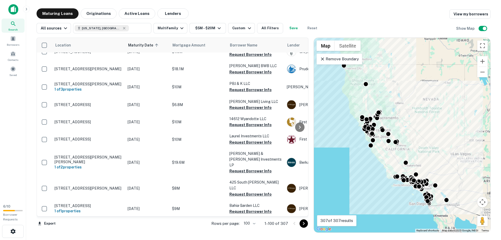
scroll to position [1674, 0]
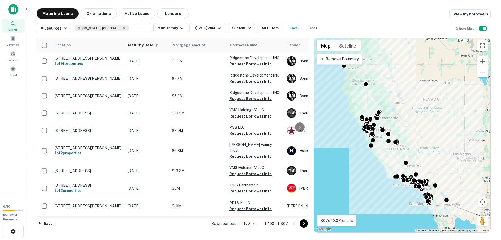
scroll to position [1674, 0]
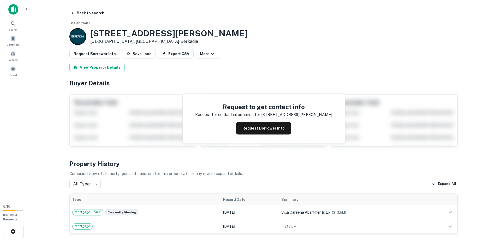
scroll to position [213, 0]
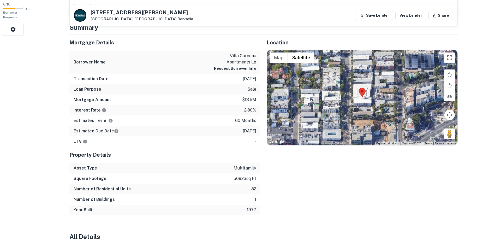
scroll to position [200, 0]
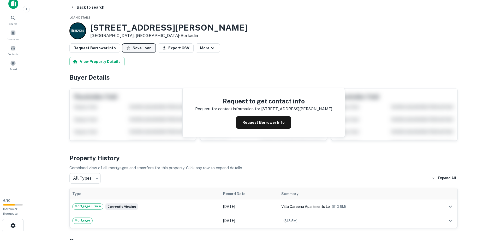
scroll to position [0, 0]
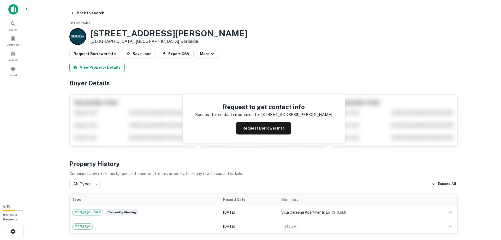
click at [103, 68] on button "View Property Details" at bounding box center [96, 67] width 55 height 9
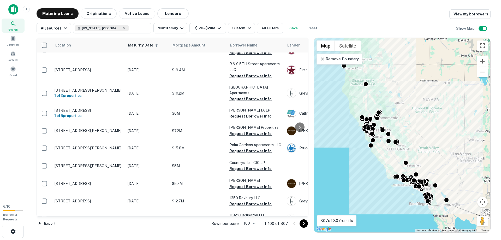
scroll to position [1674, 0]
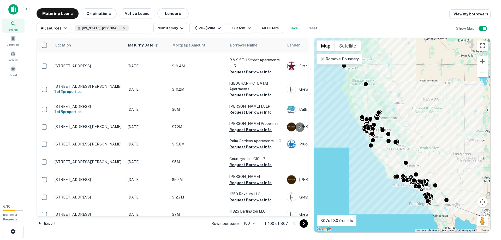
click at [88, 229] on p "[STREET_ADDRESS]" at bounding box center [89, 231] width 68 height 5
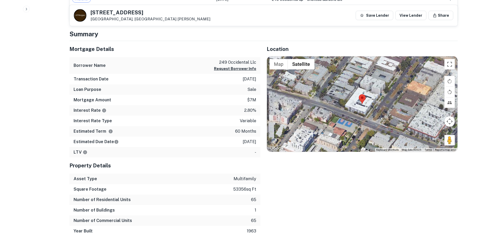
scroll to position [256, 0]
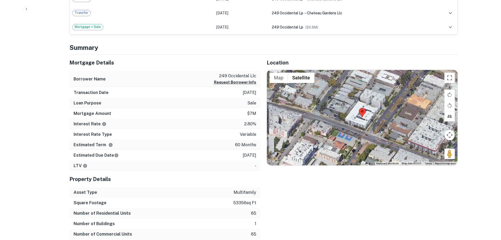
scroll to position [0, 0]
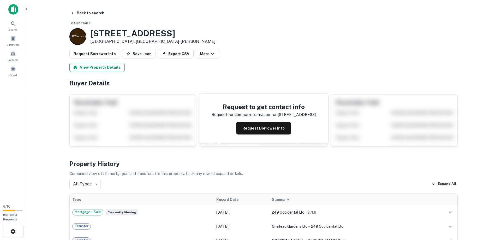
click at [98, 66] on button "View Property Details" at bounding box center [96, 67] width 55 height 9
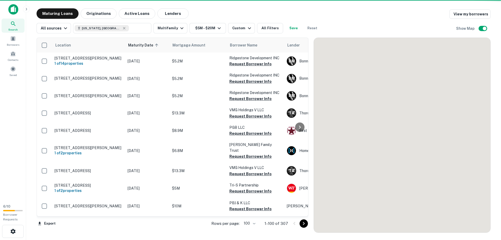
scroll to position [1674, 0]
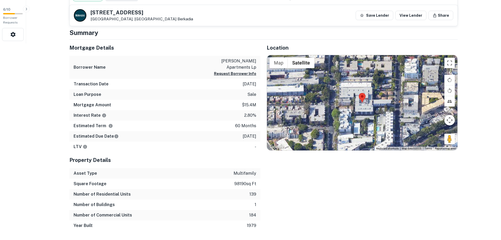
scroll to position [199, 0]
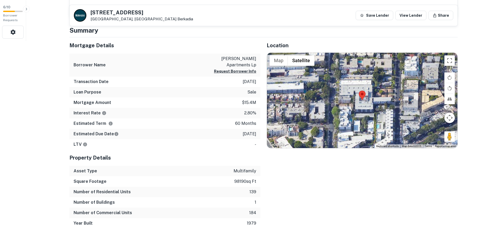
click at [107, 51] on div "Mortgage Details" at bounding box center [164, 45] width 191 height 16
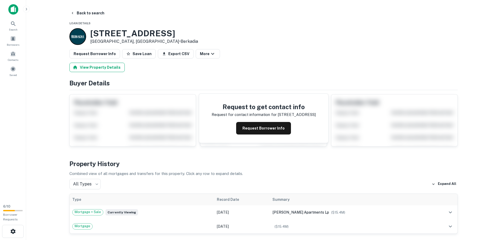
click at [97, 68] on button "View Property Details" at bounding box center [96, 67] width 55 height 9
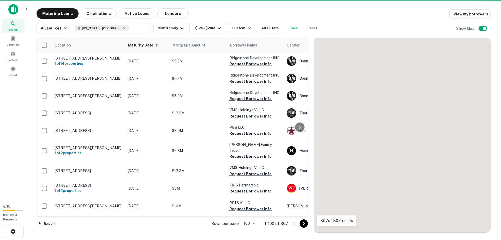
scroll to position [1674, 0]
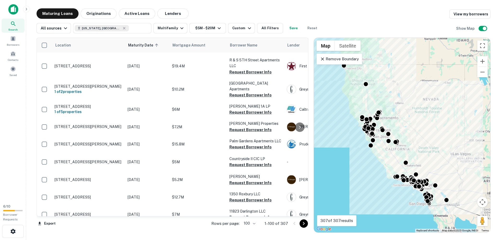
click at [303, 223] on icon "Go to next page" at bounding box center [304, 223] width 6 height 6
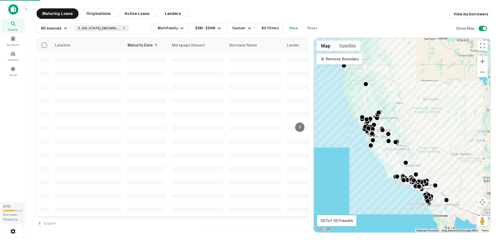
scroll to position [1194, 0]
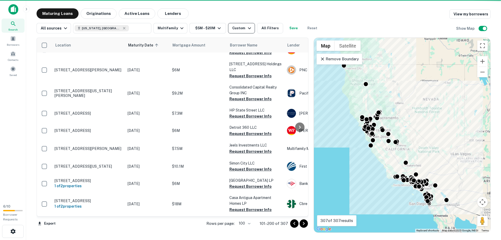
click at [232, 29] on div "Custom" at bounding box center [242, 28] width 20 height 6
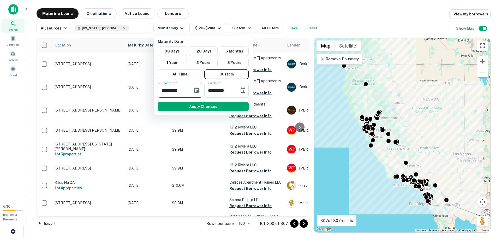
click at [166, 91] on input "**********" at bounding box center [173, 90] width 31 height 15
type input "**********"
click at [191, 107] on button "Apply Changes" at bounding box center [203, 106] width 91 height 9
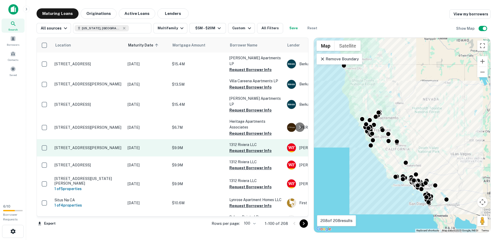
click at [70, 145] on p "1038 7th St Santa Monica, CA90403" at bounding box center [89, 147] width 68 height 5
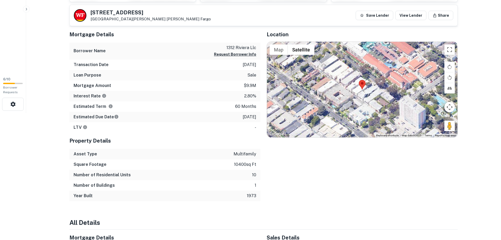
scroll to position [117, 0]
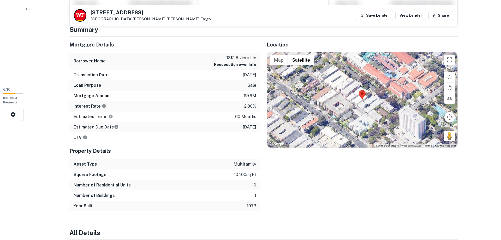
click at [46, 123] on html "Search Borrowers Contacts Saved 6 / 10 Borrower Requests Back to search 1038 7t…" at bounding box center [250, 3] width 501 height 240
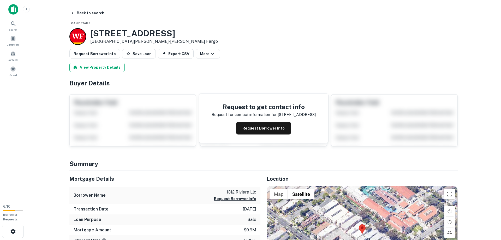
click at [98, 69] on button "View Property Details" at bounding box center [96, 67] width 55 height 9
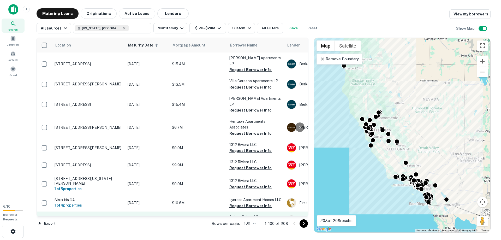
scroll to position [89, 0]
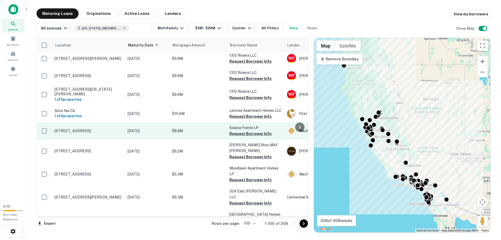
click at [84, 128] on p "764 S Nardo Ave Solana Beach, CA92075" at bounding box center [89, 130] width 68 height 5
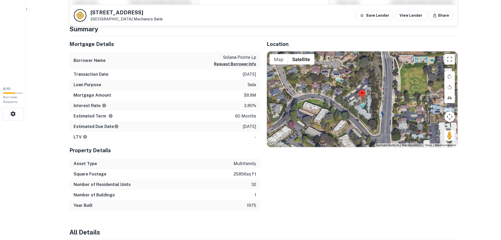
scroll to position [115, 0]
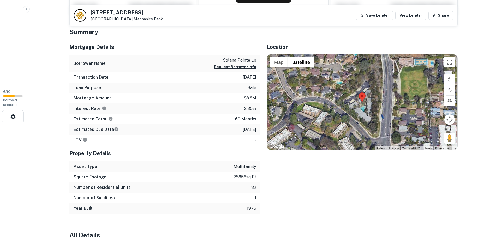
click at [42, 125] on html "Search Borrowers Contacts Saved 6 / 10 Borrower Requests Back to search 764 S N…" at bounding box center [250, 5] width 501 height 240
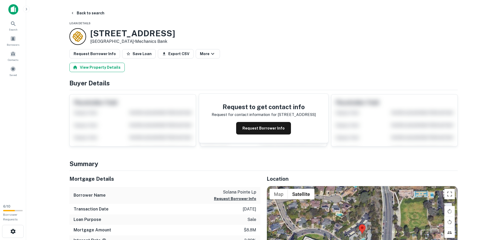
click at [101, 67] on button "View Property Details" at bounding box center [96, 67] width 55 height 9
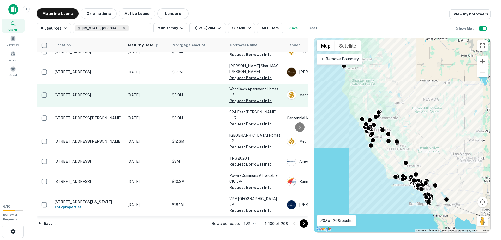
scroll to position [179, 0]
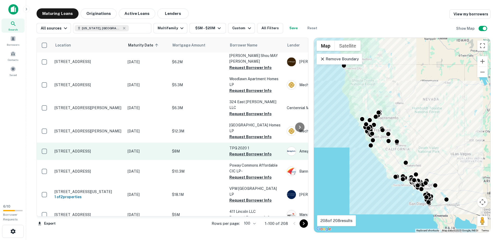
click at [77, 149] on p "[STREET_ADDRESS]" at bounding box center [89, 151] width 68 height 5
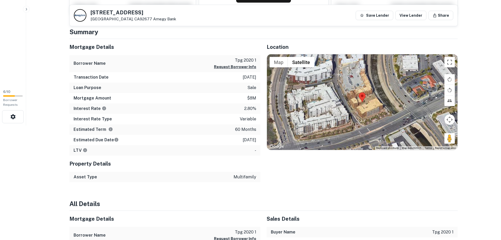
scroll to position [141, 0]
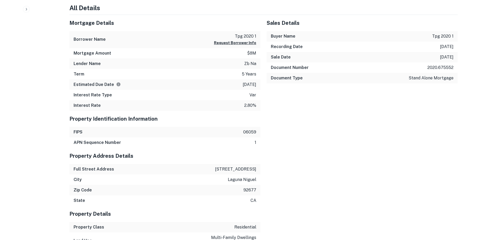
scroll to position [0, 0]
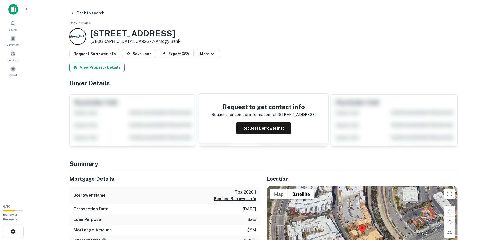
click at [99, 71] on button "View Property Details" at bounding box center [96, 67] width 55 height 9
click at [101, 68] on button "View Property Details" at bounding box center [96, 67] width 55 height 9
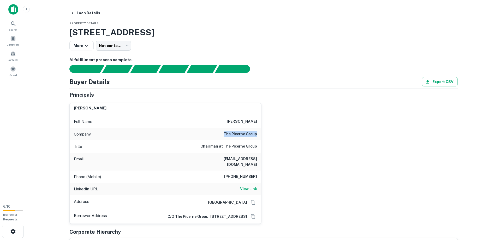
drag, startPoint x: 225, startPoint y: 134, endPoint x: 257, endPoint y: 136, distance: 31.9
click at [257, 136] on div "Company the picerne group" at bounding box center [166, 134] width 192 height 13
copy h6 "the picerne group"
click at [259, 121] on div "Full Name [PERSON_NAME]" at bounding box center [166, 121] width 192 height 13
click at [247, 120] on h6 "[PERSON_NAME]" at bounding box center [242, 122] width 30 height 6
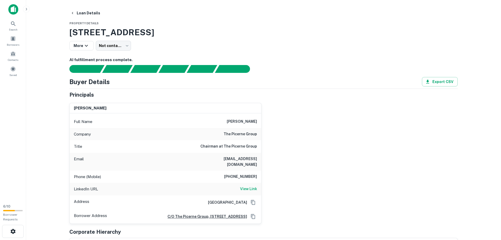
click at [236, 121] on div "Full Name [PERSON_NAME]" at bounding box center [166, 121] width 192 height 13
click at [237, 122] on h6 "[PERSON_NAME]" at bounding box center [242, 122] width 30 height 6
click at [289, 128] on div "[PERSON_NAME] Full Name [PERSON_NAME] Company the picerne group Title Chairman …" at bounding box center [261, 161] width 393 height 125
drag, startPoint x: 236, startPoint y: 121, endPoint x: 258, endPoint y: 122, distance: 22.7
click at [258, 122] on div "Full Name [PERSON_NAME]" at bounding box center [166, 121] width 192 height 13
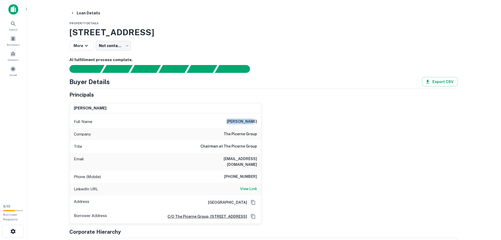
copy h6 "[PERSON_NAME]"
drag, startPoint x: 208, startPoint y: 159, endPoint x: 257, endPoint y: 157, distance: 48.6
click at [257, 157] on h6 "[EMAIL_ADDRESS][DOMAIN_NAME]" at bounding box center [226, 161] width 63 height 11
copy h6 "[EMAIL_ADDRESS][DOMAIN_NAME]"
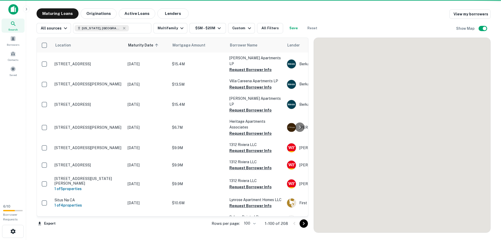
scroll to position [179, 0]
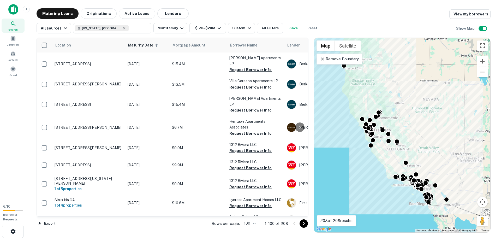
click at [23, 145] on div "Search Borrowers Contacts Saved" at bounding box center [13, 100] width 26 height 200
click at [376, 8] on main "Maturing Loans Originations Active Loans Lenders View my borrowers All sources …" at bounding box center [263, 120] width 475 height 240
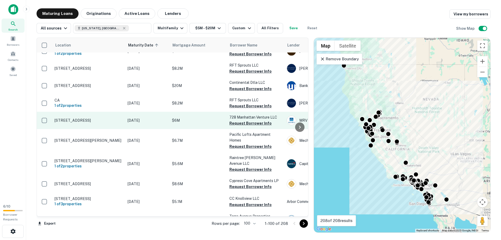
scroll to position [387, 0]
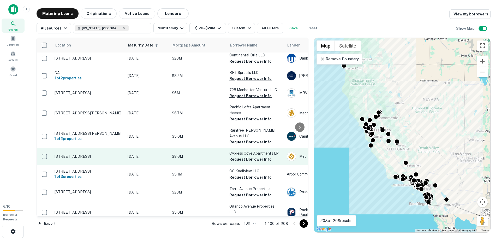
click at [98, 154] on p "355 Pine Ave Carlsbad, CA92008" at bounding box center [89, 156] width 68 height 5
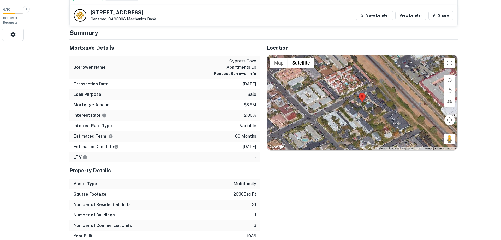
scroll to position [201, 0]
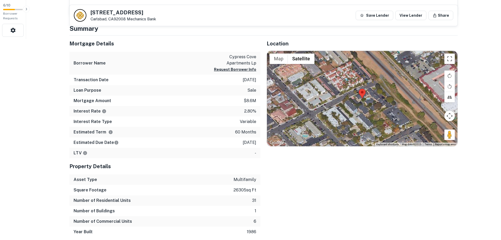
click at [92, 51] on div "Mortgage Details" at bounding box center [164, 44] width 191 height 16
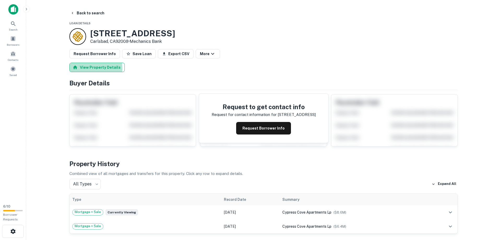
click at [94, 69] on button "View Property Details" at bounding box center [96, 67] width 55 height 9
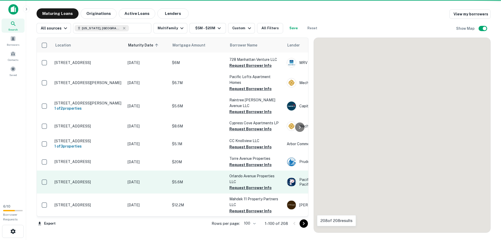
scroll to position [446, 0]
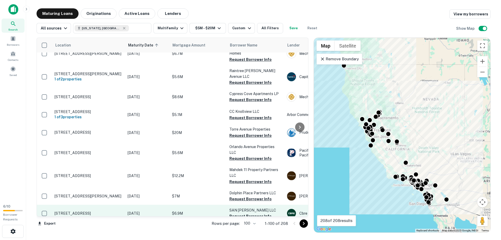
click at [74, 211] on p "336 Pine Ave Carlsbad, CA92008" at bounding box center [89, 213] width 68 height 5
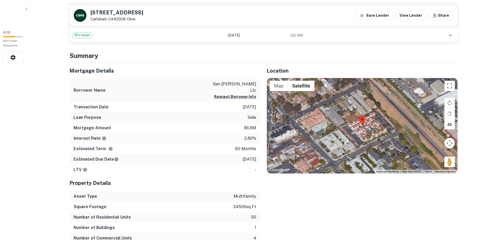
scroll to position [196, 0]
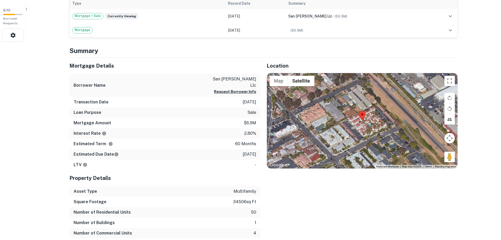
scroll to position [0, 0]
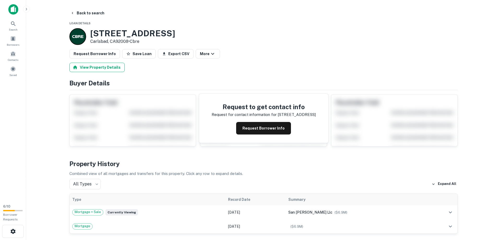
click at [100, 67] on button "View Property Details" at bounding box center [96, 67] width 55 height 9
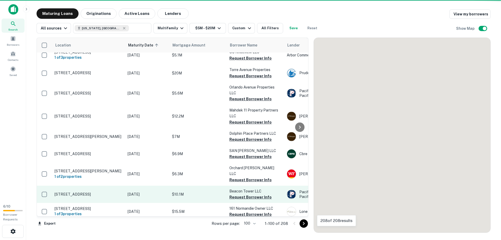
scroll to position [566, 0]
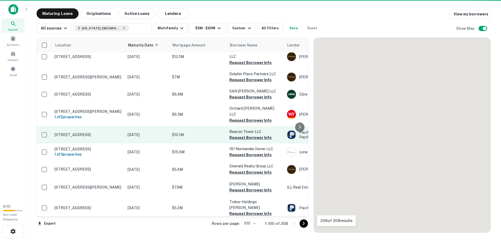
click at [101, 132] on p "744 Beacon Ave Los Angeles, CA90017" at bounding box center [89, 134] width 68 height 5
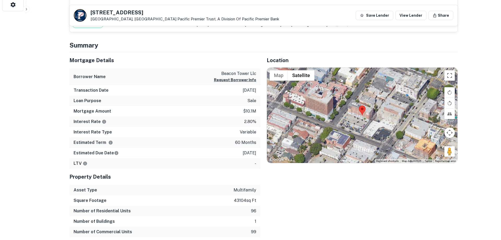
scroll to position [213, 0]
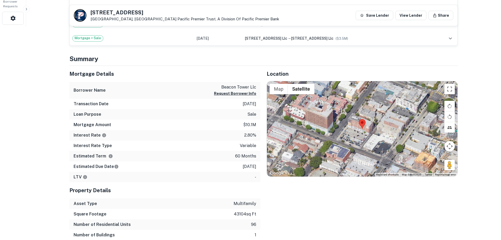
click at [67, 199] on div "Mortgage Details Borrower Name beacon tower llc Request Borrower Info Transacti…" at bounding box center [161, 164] width 197 height 196
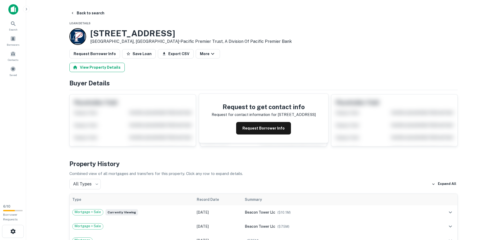
click at [95, 67] on button "View Property Details" at bounding box center [96, 67] width 55 height 9
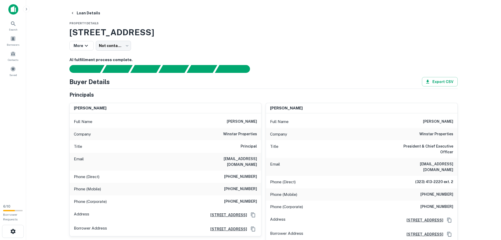
click at [258, 121] on div "Full Name alan stern" at bounding box center [166, 121] width 192 height 13
click at [239, 123] on h6 "[PERSON_NAME]" at bounding box center [242, 122] width 30 height 6
drag, startPoint x: 237, startPoint y: 123, endPoint x: 251, endPoint y: 121, distance: 14.2
click at [260, 121] on div "Full Name alan stern" at bounding box center [166, 121] width 192 height 13
copy h6 "[PERSON_NAME]"
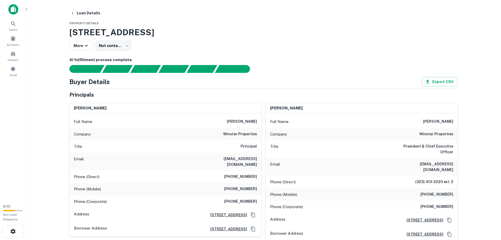
click at [205, 159] on h6 "[EMAIL_ADDRESS][DOMAIN_NAME]" at bounding box center [226, 161] width 63 height 11
drag, startPoint x: 204, startPoint y: 159, endPoint x: 259, endPoint y: 160, distance: 54.8
click at [259, 160] on div "Email astern@winstarproperties.com" at bounding box center [166, 162] width 192 height 18
copy h6 "[EMAIL_ADDRESS][DOMAIN_NAME]"
click at [258, 170] on div "Phone (Direct) [PHONE_NUMBER]" at bounding box center [166, 176] width 192 height 13
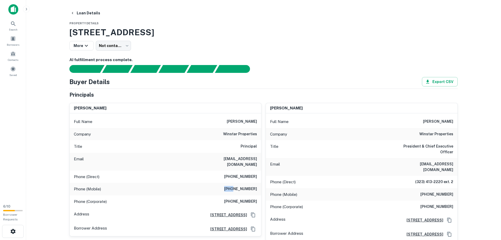
drag, startPoint x: 231, startPoint y: 185, endPoint x: 252, endPoint y: 182, distance: 21.3
click at [260, 185] on div "Phone (Mobile) [PHONE_NUMBER]" at bounding box center [166, 189] width 192 height 13
click at [456, 120] on div "Full Name [PERSON_NAME]" at bounding box center [362, 121] width 192 height 13
click at [410, 111] on div "[PERSON_NAME]" at bounding box center [362, 108] width 192 height 10
click at [454, 119] on div "Full Name [PERSON_NAME]" at bounding box center [362, 121] width 192 height 13
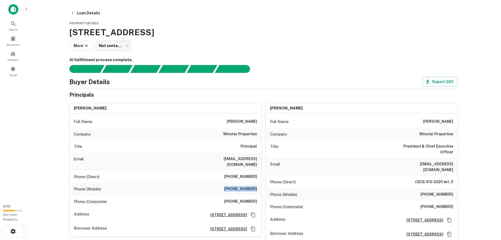
drag, startPoint x: 397, startPoint y: 160, endPoint x: 457, endPoint y: 161, distance: 59.8
click at [457, 161] on div "Email [EMAIL_ADDRESS][DOMAIN_NAME]" at bounding box center [362, 167] width 192 height 18
drag, startPoint x: 420, startPoint y: 171, endPoint x: 448, endPoint y: 172, distance: 28.0
click at [456, 176] on div "Phone (Direct) (323) 413-2220 ext. 2" at bounding box center [362, 182] width 192 height 13
click at [413, 176] on div "Phone (Direct) (323) 413-2220 ext. 2" at bounding box center [362, 182] width 192 height 13
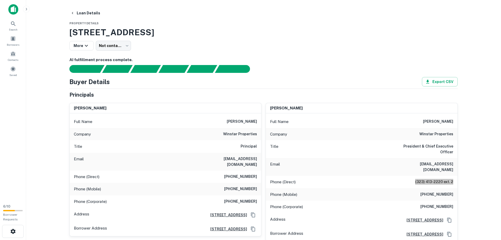
click at [444, 176] on div "Phone (Direct) (323) 413-2220 ext. 2" at bounding box center [362, 182] width 192 height 13
click at [465, 165] on main "Loan Details Property Details [STREET_ADDRESS] More Not contacted **** ​ AI ful…" at bounding box center [263, 120] width 475 height 240
drag, startPoint x: 400, startPoint y: 160, endPoint x: 403, endPoint y: 163, distance: 4.1
click at [400, 161] on h6 "[EMAIL_ADDRESS][DOMAIN_NAME]" at bounding box center [422, 166] width 63 height 11
drag, startPoint x: 415, startPoint y: 172, endPoint x: 456, endPoint y: 169, distance: 41.3
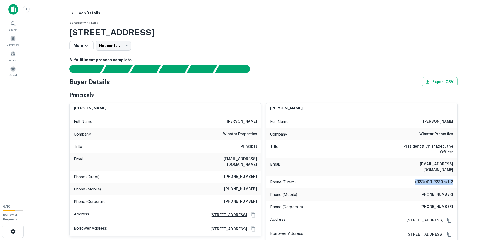
click at [456, 176] on div "Phone (Direct) (323) 413-2220 ext. 2" at bounding box center [362, 182] width 192 height 13
copy h6 "(323) 413-2220 ext. 2"
drag, startPoint x: 423, startPoint y: 185, endPoint x: 460, endPoint y: 189, distance: 36.2
click at [458, 189] on div "[PERSON_NAME] Full Name [PERSON_NAME] Company winstar properties Title Presiden…" at bounding box center [362, 172] width 192 height 139
copy h6 "[PHONE_NUMBER]"
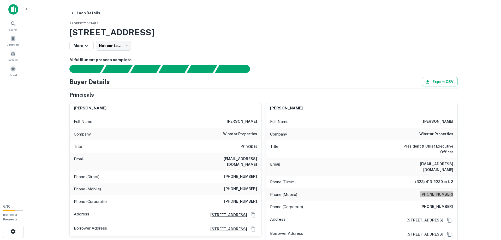
click at [259, 134] on div "Company winstar properties" at bounding box center [166, 134] width 192 height 13
